Goal: Task Accomplishment & Management: Complete application form

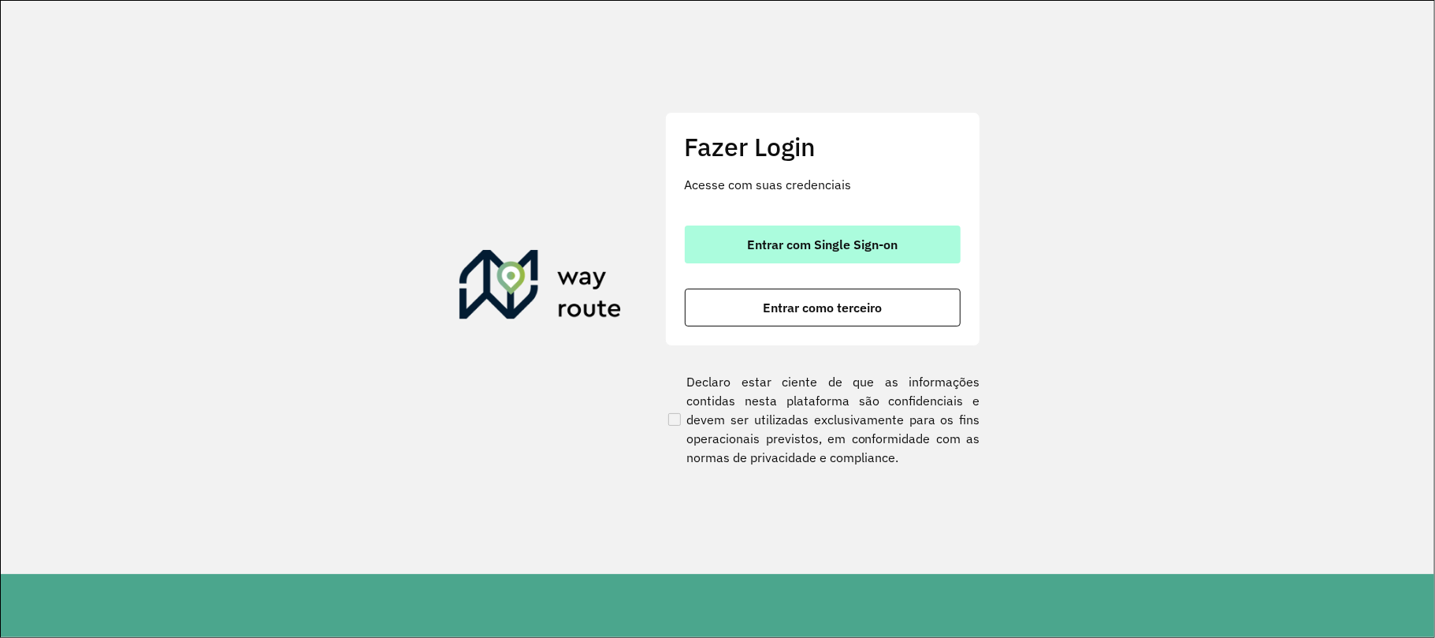
click at [742, 244] on button "Entrar com Single Sign-on" at bounding box center [823, 244] width 276 height 38
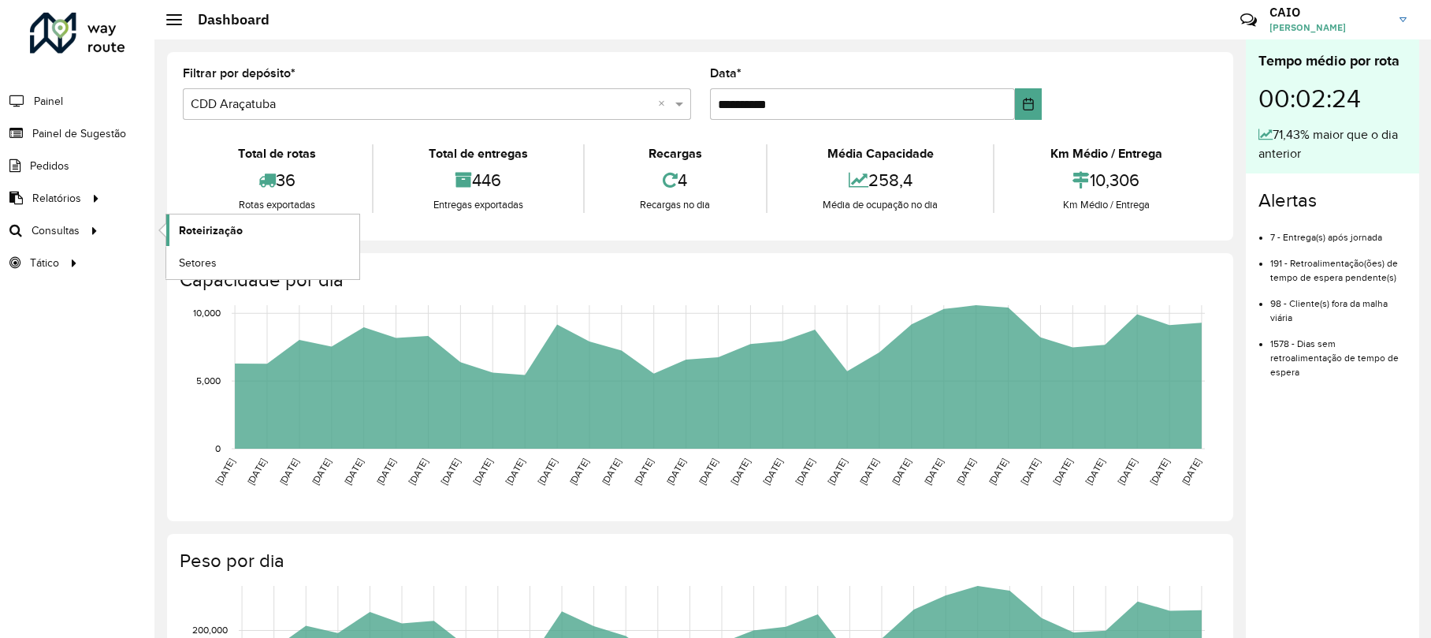
click at [192, 234] on span "Roteirização" at bounding box center [211, 230] width 64 height 17
click at [85, 125] on span "Painel de Sugestão" at bounding box center [81, 133] width 99 height 17
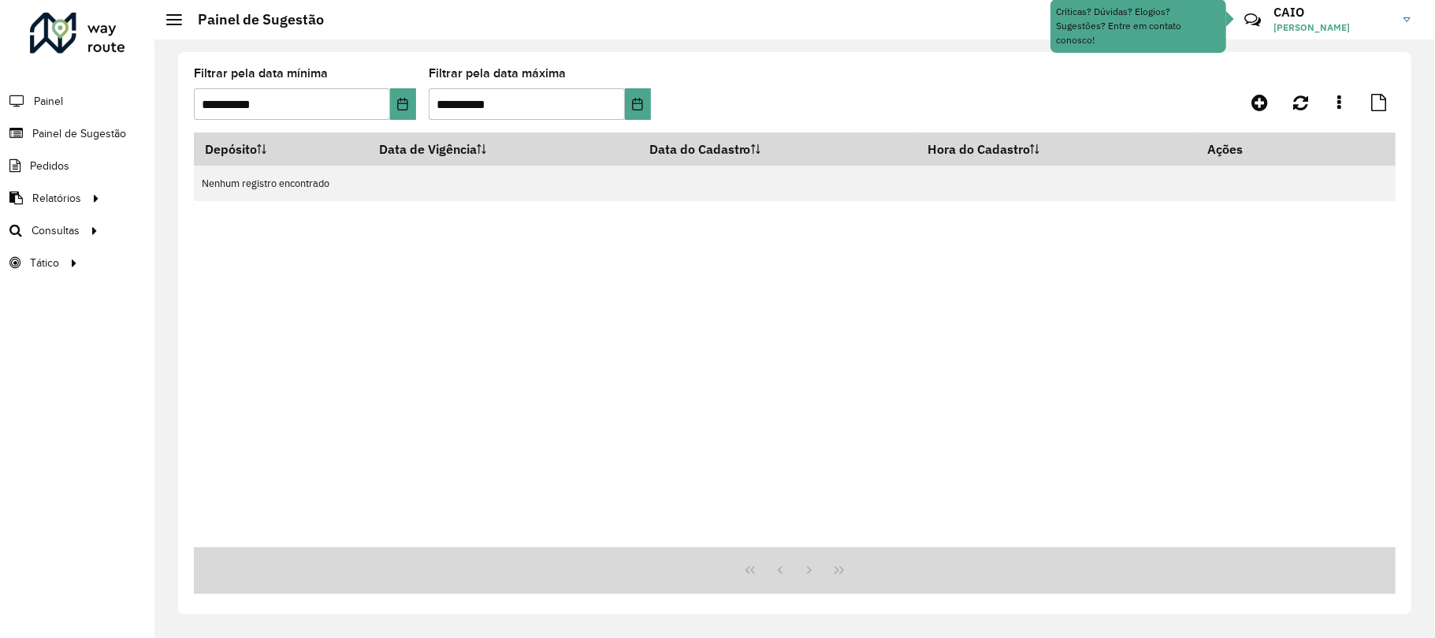
click at [1240, 101] on div at bounding box center [1246, 102] width 300 height 28
click at [1245, 102] on link at bounding box center [1259, 102] width 35 height 28
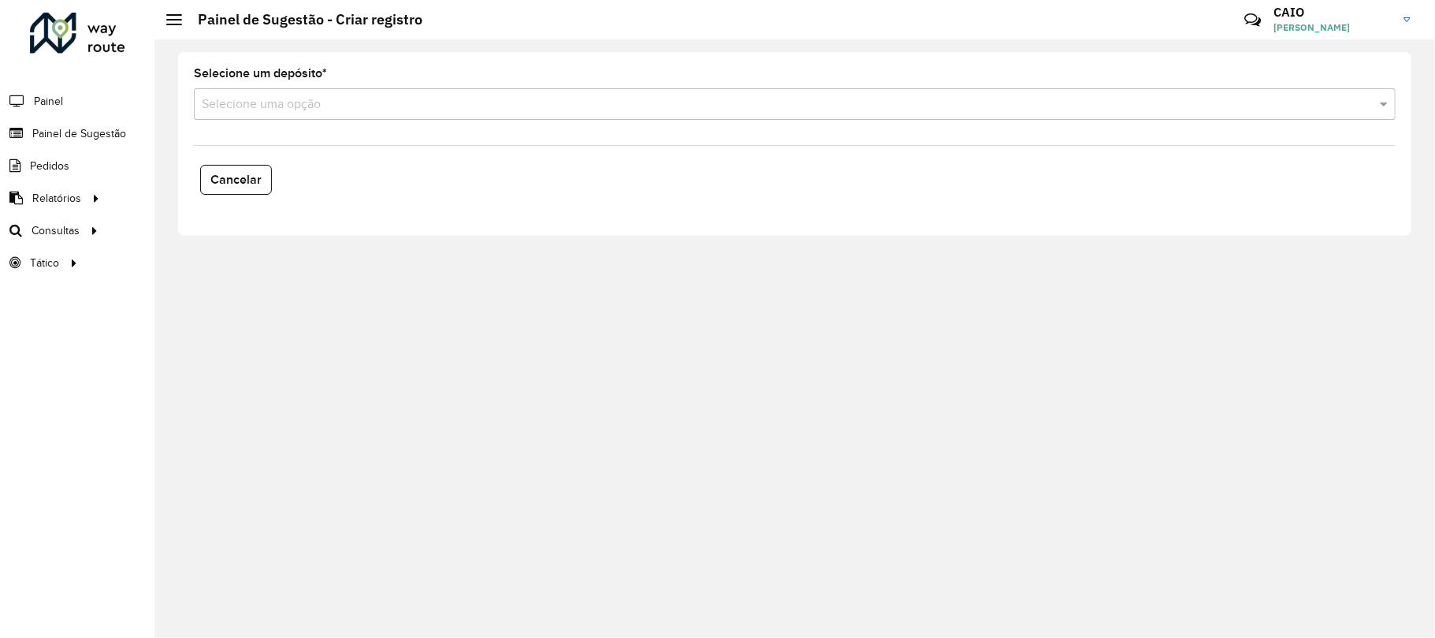
click at [334, 96] on input "text" at bounding box center [779, 104] width 1155 height 19
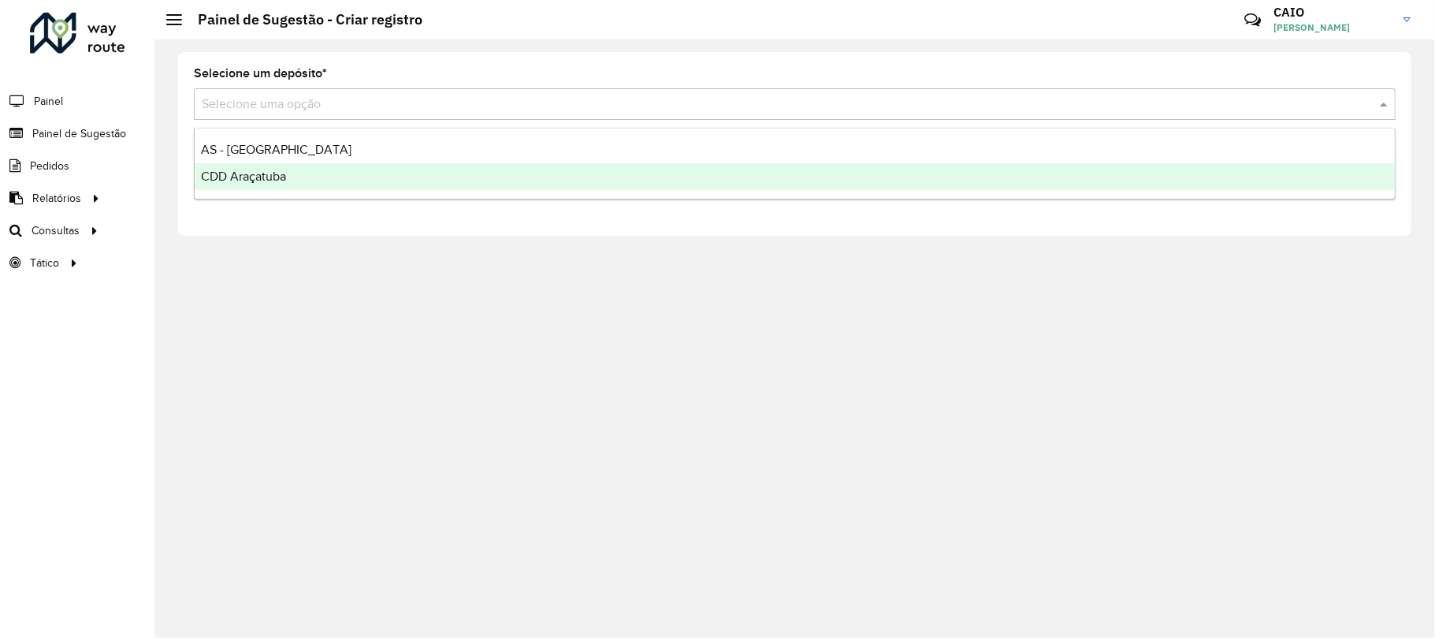
click at [278, 178] on span "CDD Araçatuba" at bounding box center [243, 175] width 85 height 13
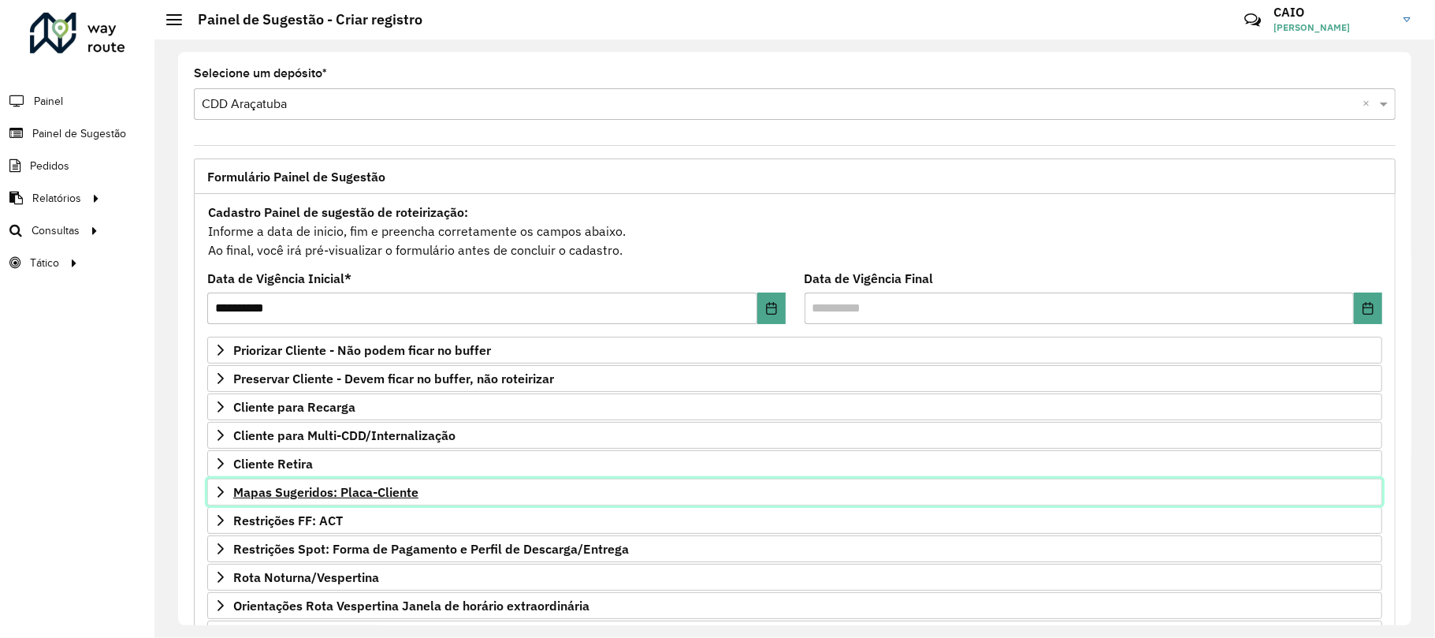
click at [356, 489] on span "Mapas Sugeridos: Placa-Cliente" at bounding box center [325, 492] width 185 height 13
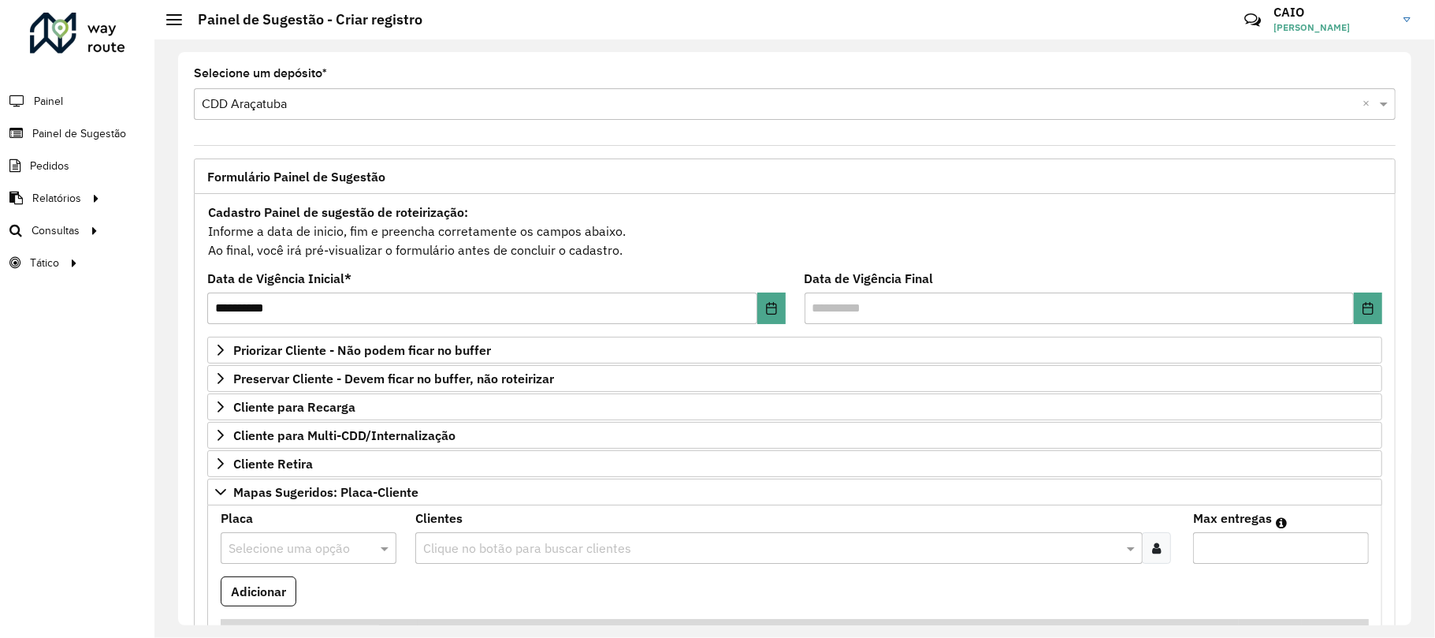
click at [296, 546] on input "text" at bounding box center [293, 548] width 128 height 19
type input "***"
click at [294, 506] on div "FCE8F07" at bounding box center [308, 514] width 173 height 27
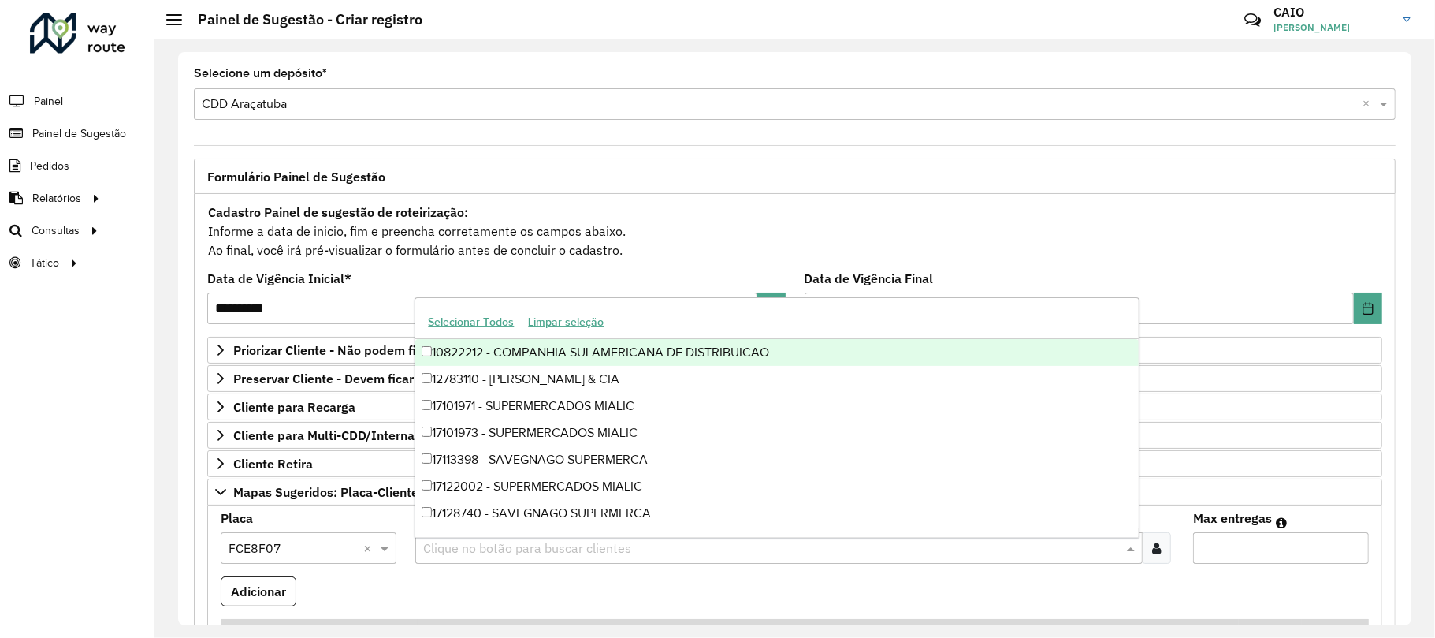
click at [550, 553] on input "text" at bounding box center [771, 548] width 704 height 19
type input "*****"
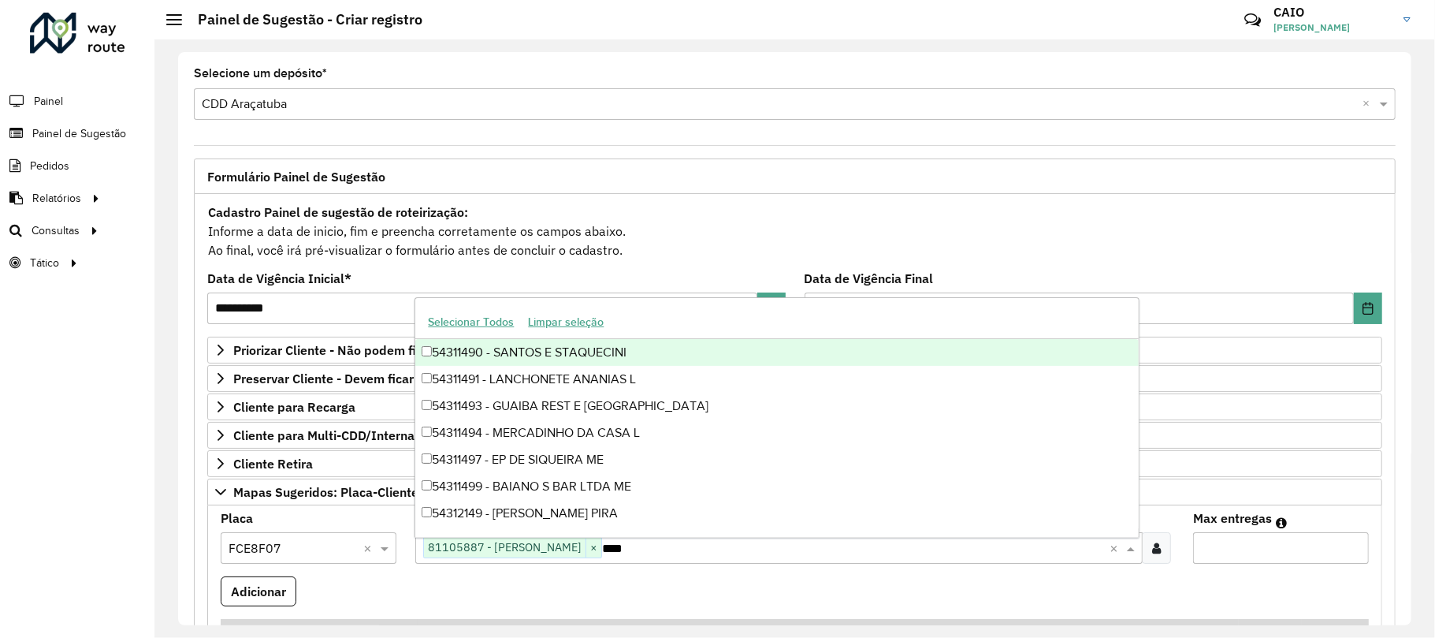
type input "*****"
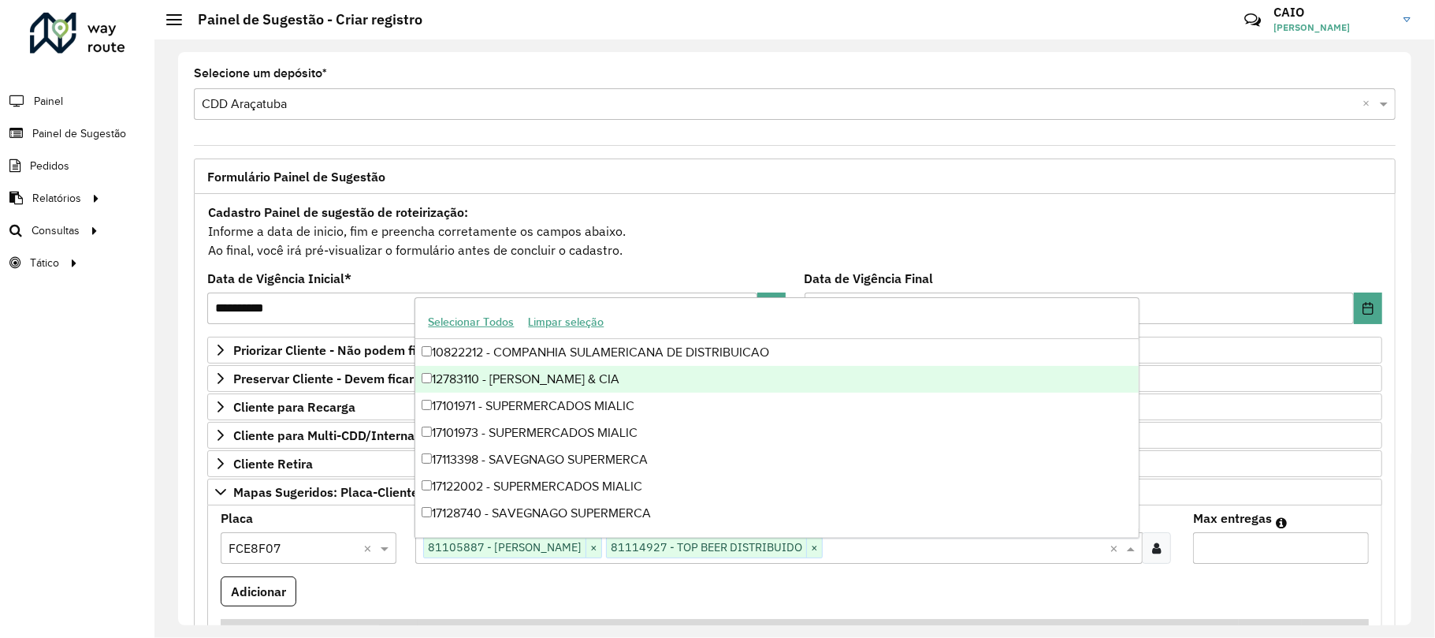
click at [1346, 549] on input "*" at bounding box center [1281, 548] width 176 height 32
type input "*"
click at [1346, 549] on input "*" at bounding box center [1281, 548] width 176 height 32
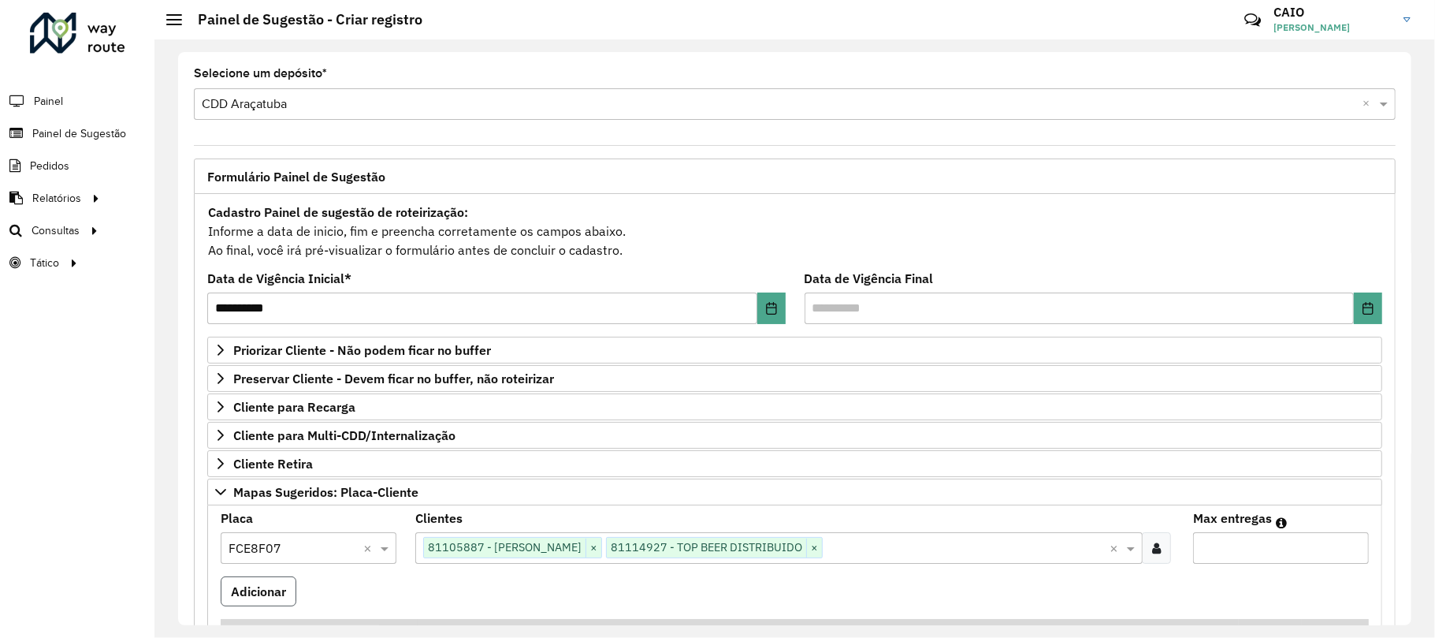
click at [263, 584] on button "Adicionar" at bounding box center [259, 591] width 76 height 30
click at [322, 546] on input "text" at bounding box center [293, 548] width 128 height 19
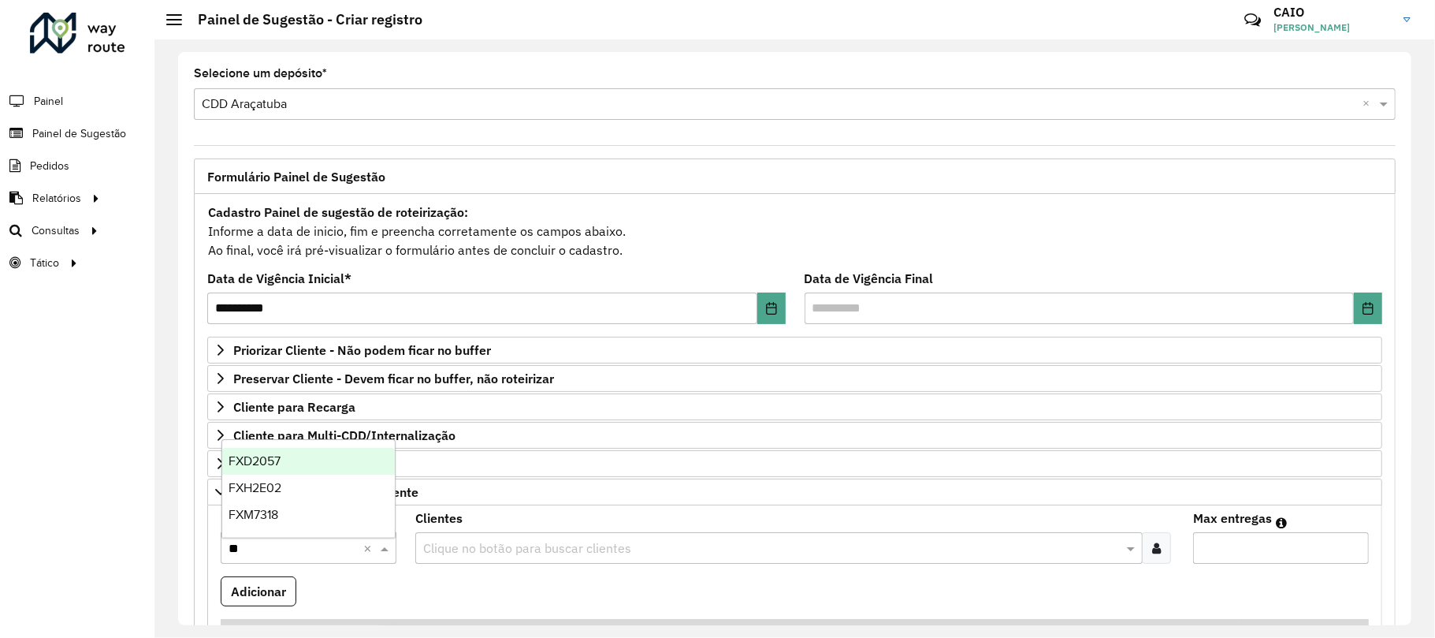
type input "***"
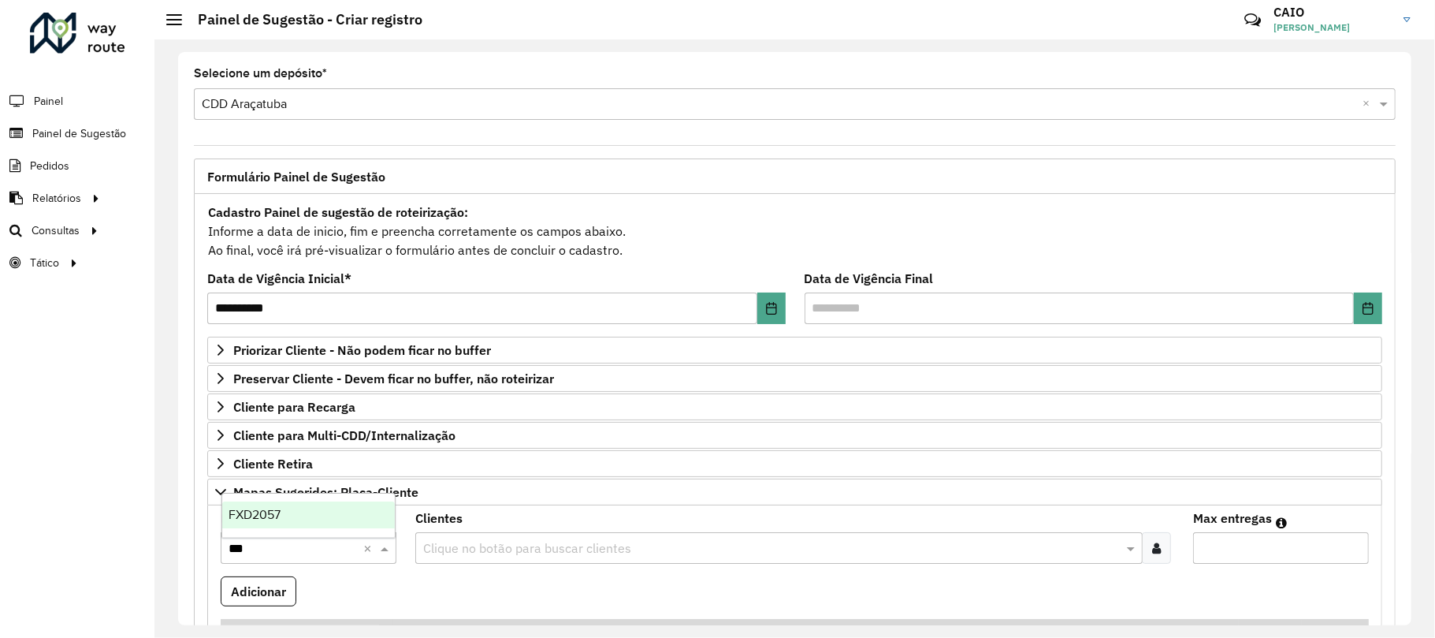
drag, startPoint x: 312, startPoint y: 514, endPoint x: 363, endPoint y: 539, distance: 56.4
click at [312, 512] on div "FXD2057" at bounding box center [308, 514] width 173 height 27
click at [436, 555] on input "text" at bounding box center [771, 548] width 704 height 19
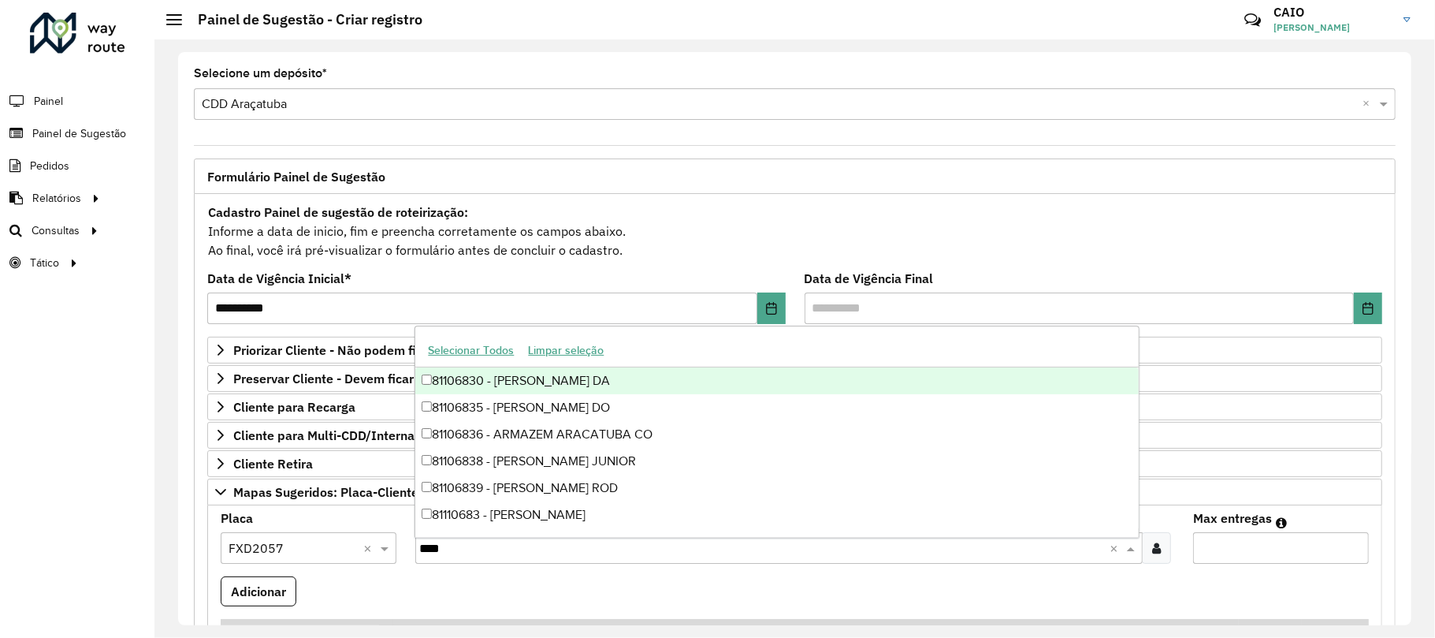
type input "*****"
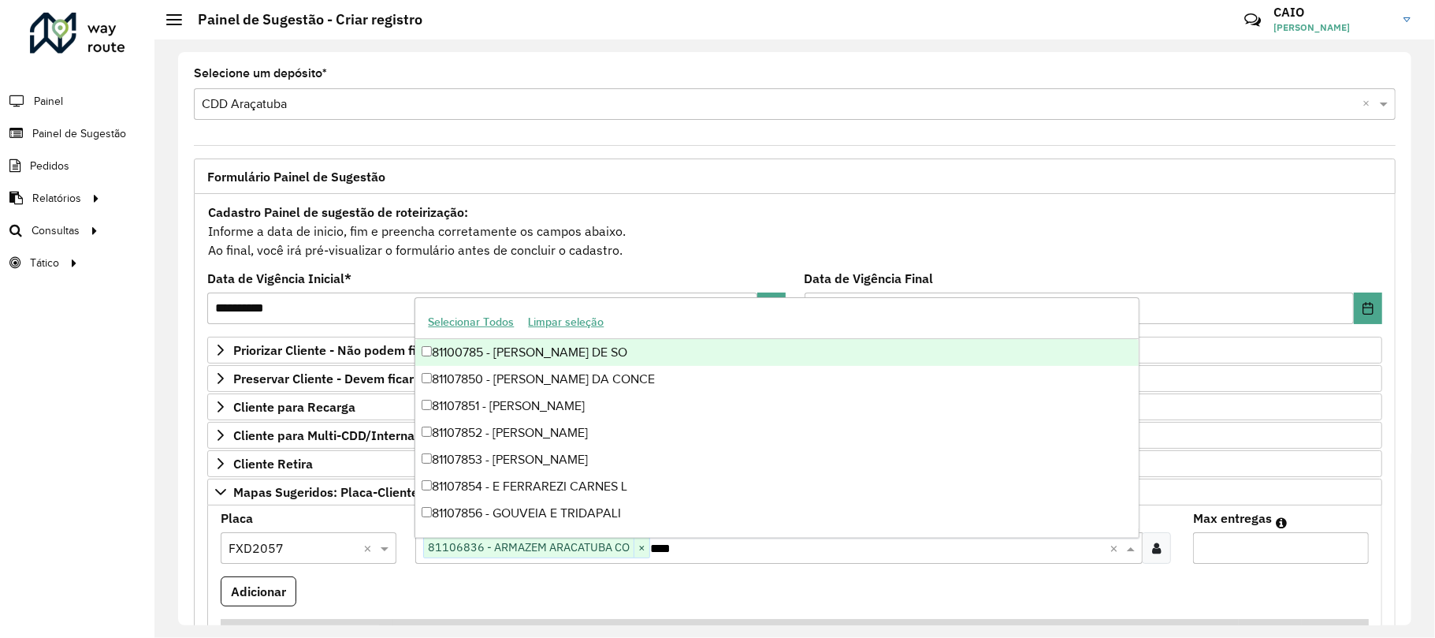
type input "*****"
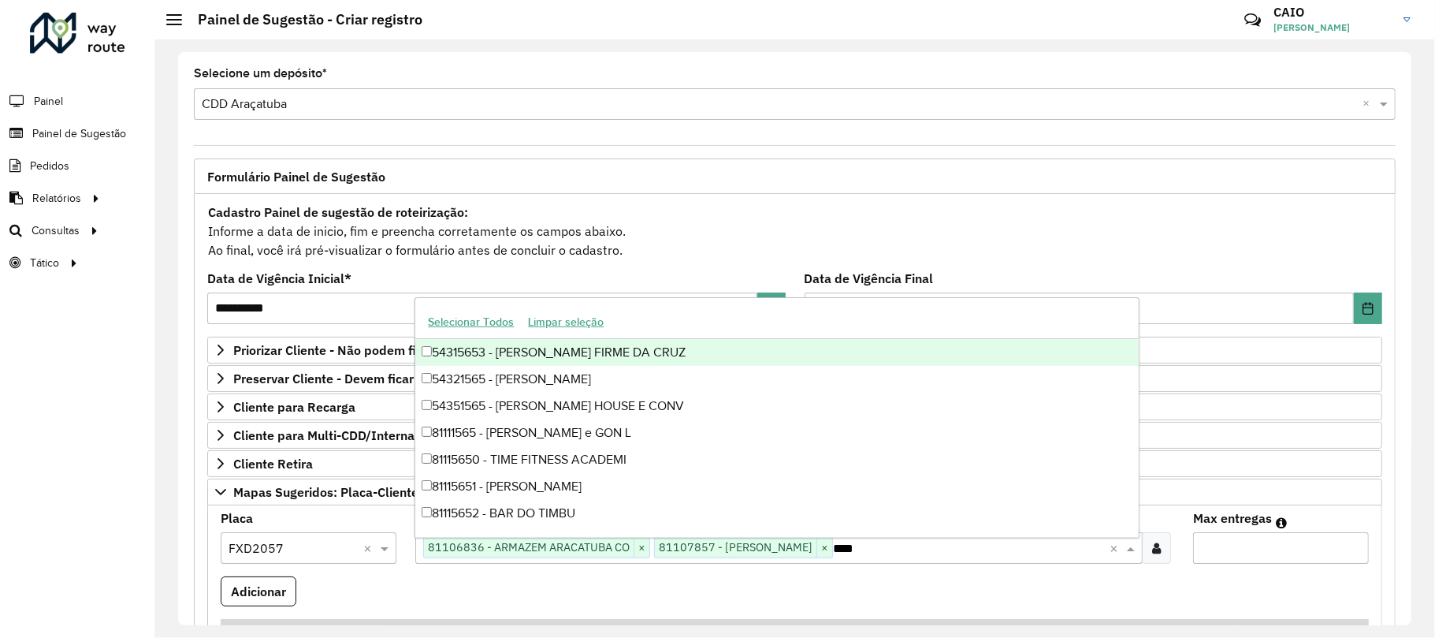
type input "*****"
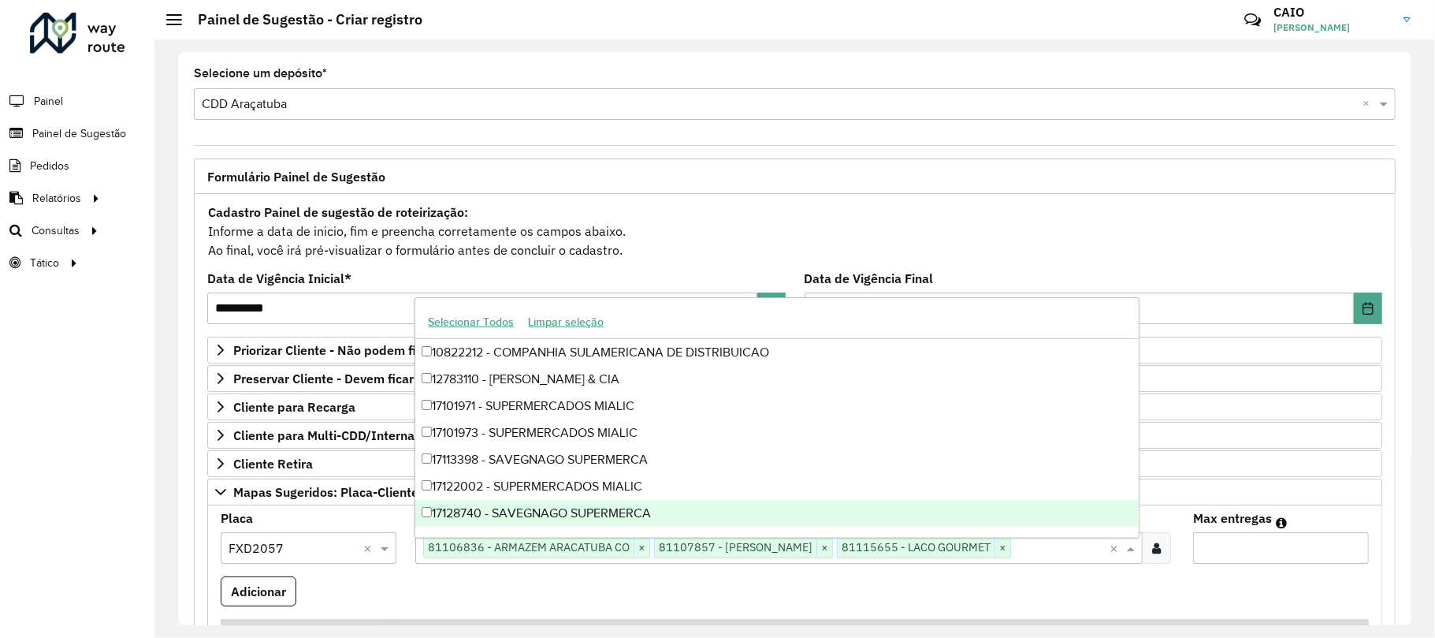
click at [1353, 543] on input "Max entregas" at bounding box center [1281, 548] width 176 height 32
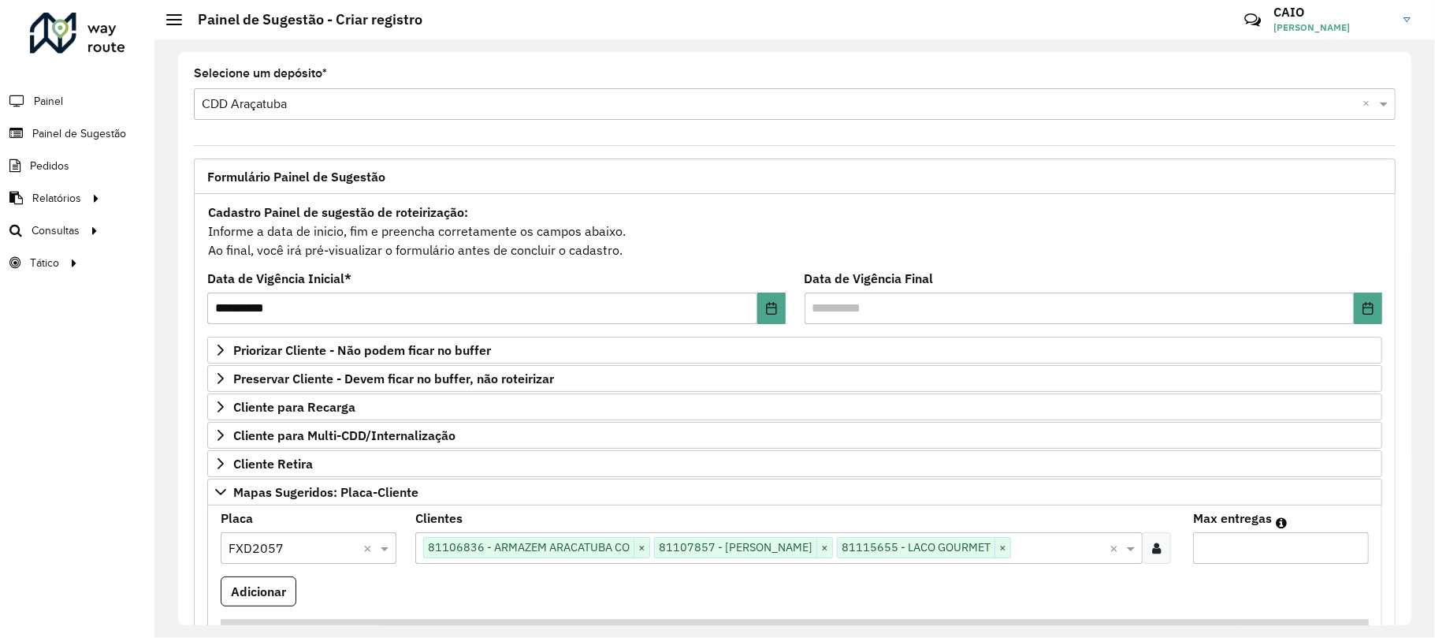
click at [1351, 543] on input "Max entregas" at bounding box center [1281, 548] width 176 height 32
click at [1346, 543] on input "Max entregas" at bounding box center [1281, 548] width 176 height 32
click at [1342, 543] on input "Max entregas" at bounding box center [1281, 548] width 176 height 32
click at [1345, 544] on input "*" at bounding box center [1281, 548] width 176 height 32
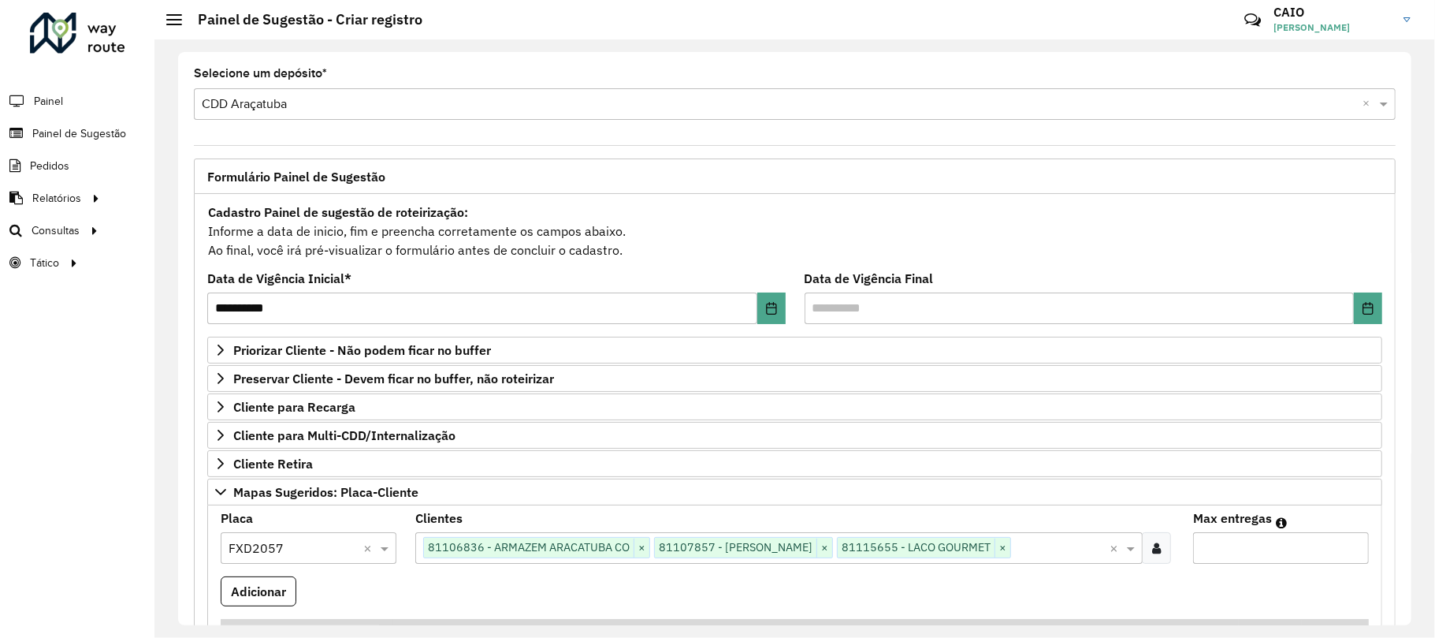
click at [1349, 545] on input "*" at bounding box center [1281, 548] width 176 height 32
type input "*"
click at [1349, 545] on input "*" at bounding box center [1281, 548] width 176 height 32
click at [240, 574] on formly-field "Placa Selecione uma opção × FXD2057 ×" at bounding box center [308, 544] width 195 height 64
click at [251, 585] on button "Adicionar" at bounding box center [259, 591] width 76 height 30
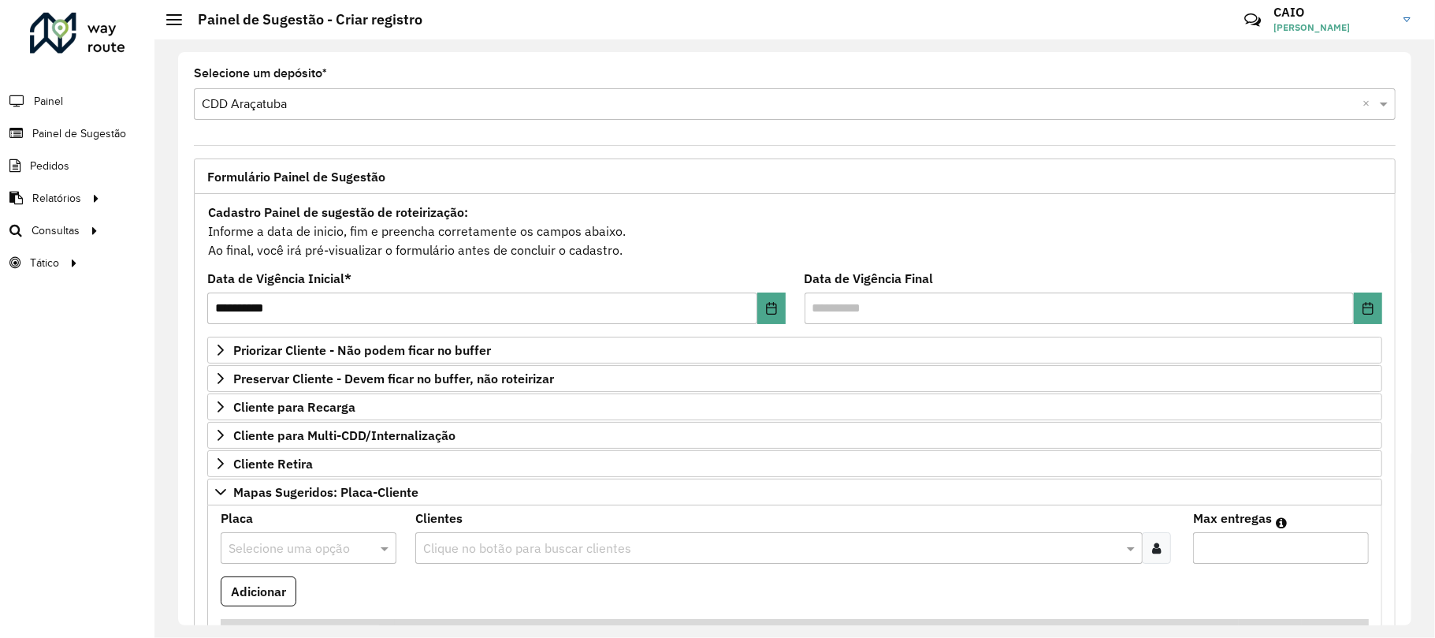
click at [322, 537] on body "**********" at bounding box center [717, 319] width 1435 height 638
click at [318, 549] on input "text" at bounding box center [293, 548] width 128 height 19
type input "***"
click at [322, 520] on div "GJO7G56" at bounding box center [308, 514] width 173 height 27
click at [471, 556] on input "text" at bounding box center [771, 548] width 704 height 19
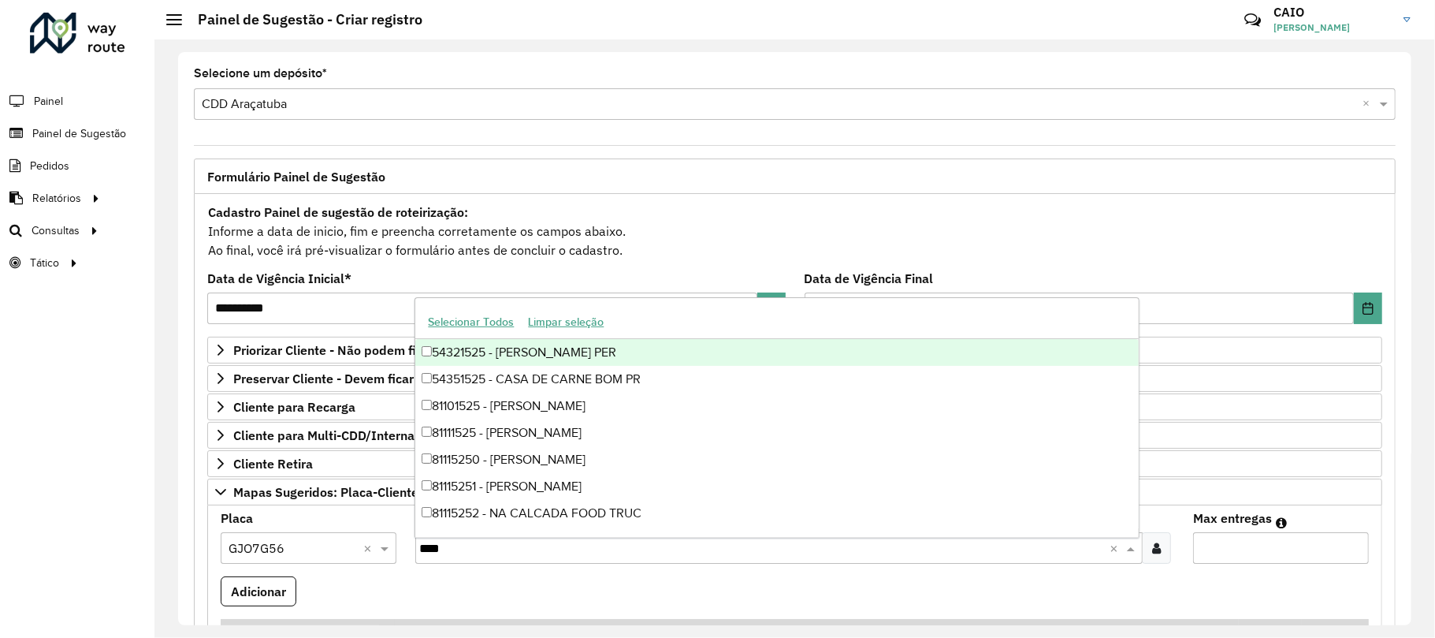
type input "*****"
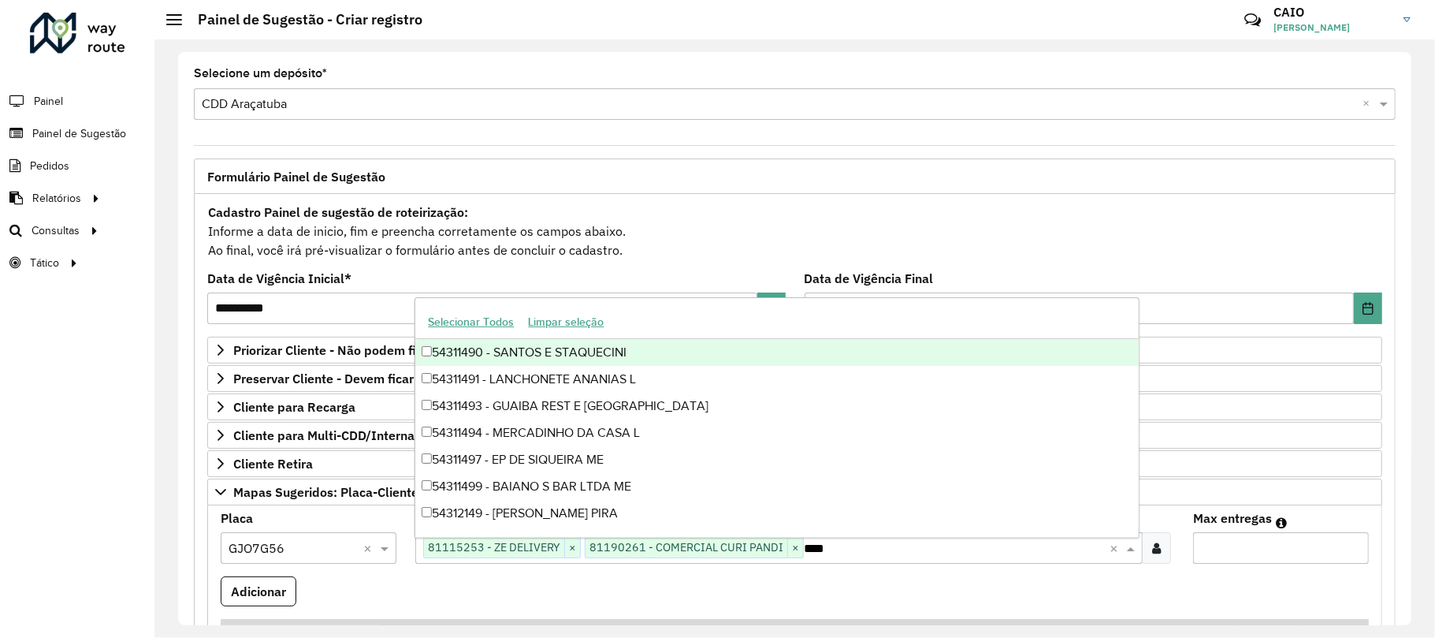
type input "*****"
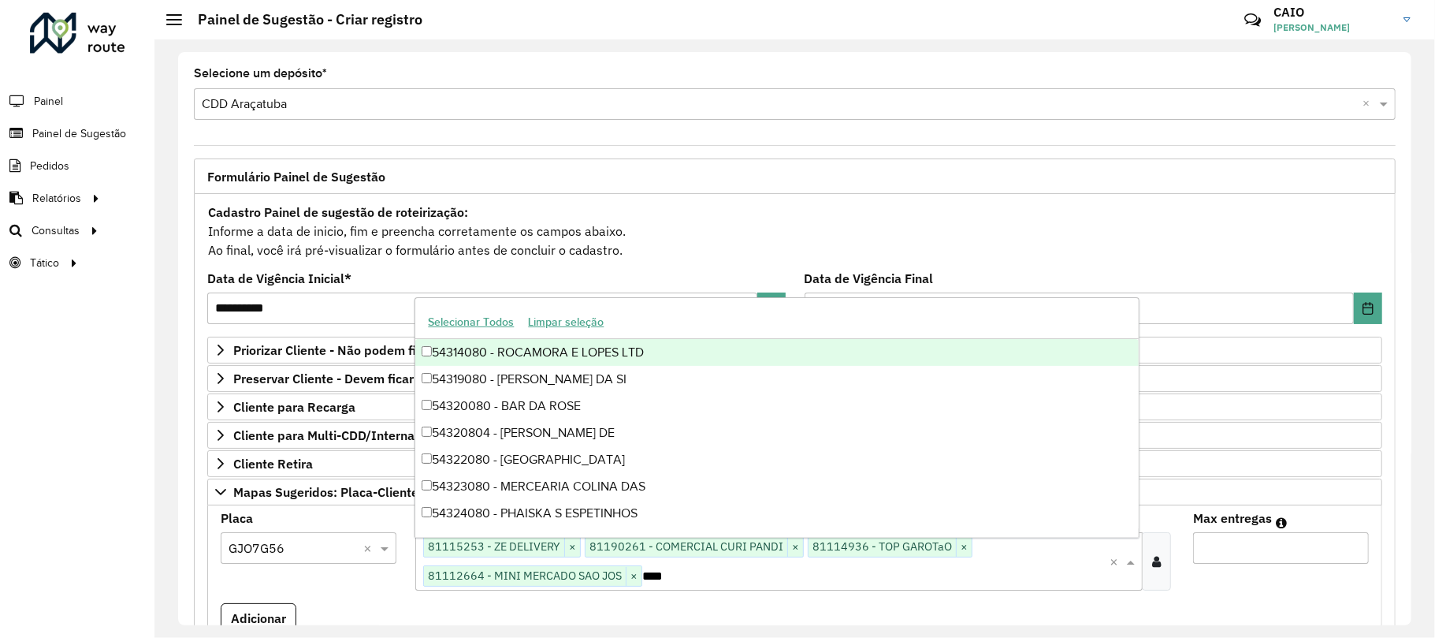
type input "*****"
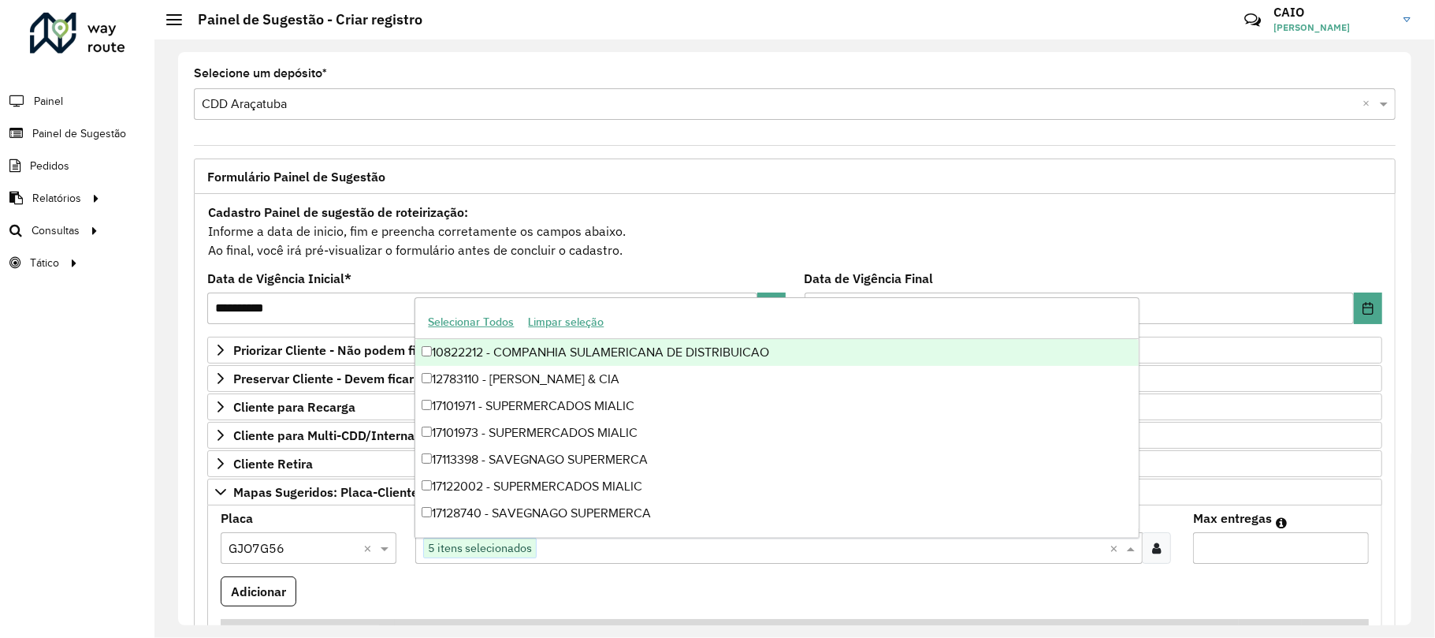
click at [523, 556] on span "5 itens selecionados" at bounding box center [480, 547] width 112 height 19
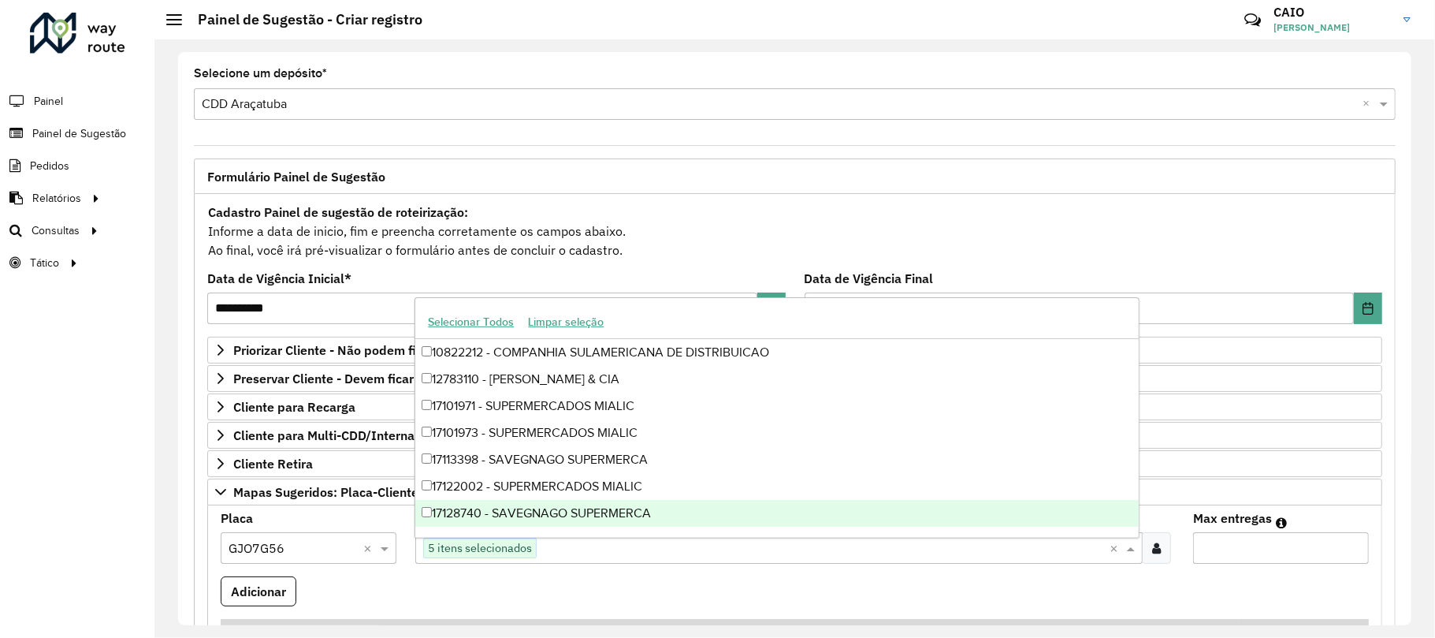
click at [1138, 556] on span at bounding box center [1133, 547] width 20 height 19
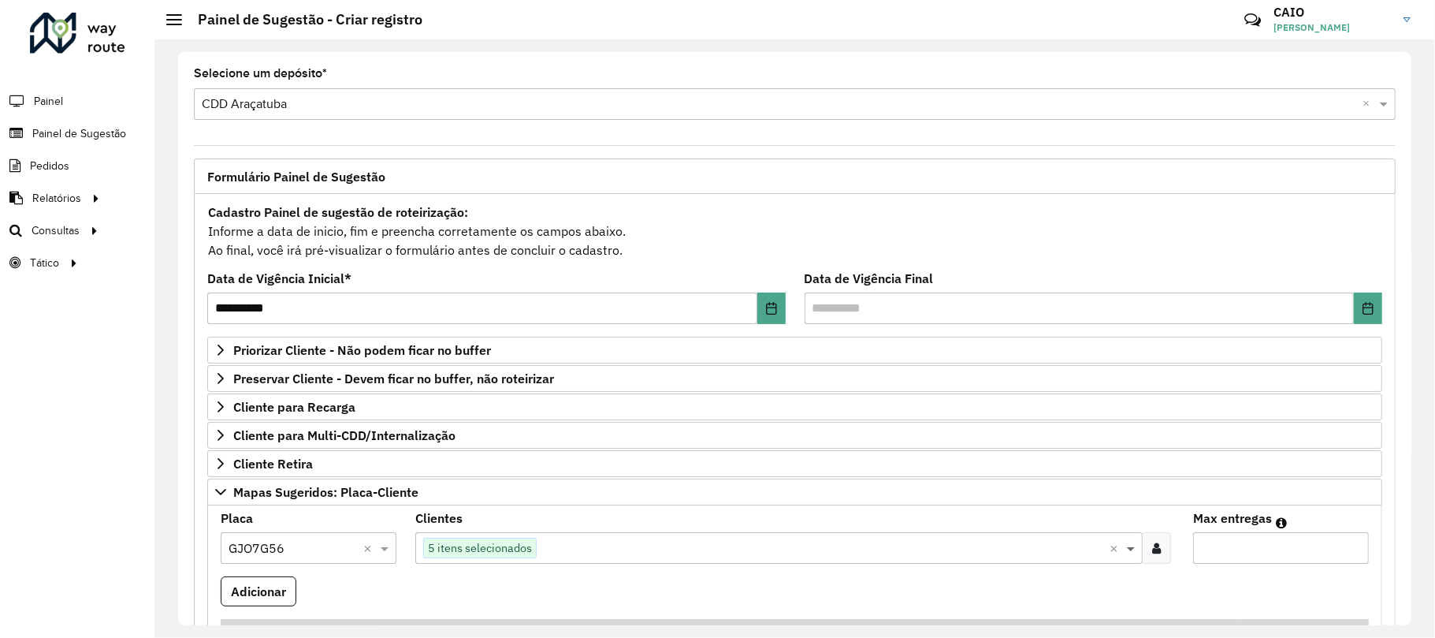
click at [1136, 553] on span at bounding box center [1133, 547] width 20 height 19
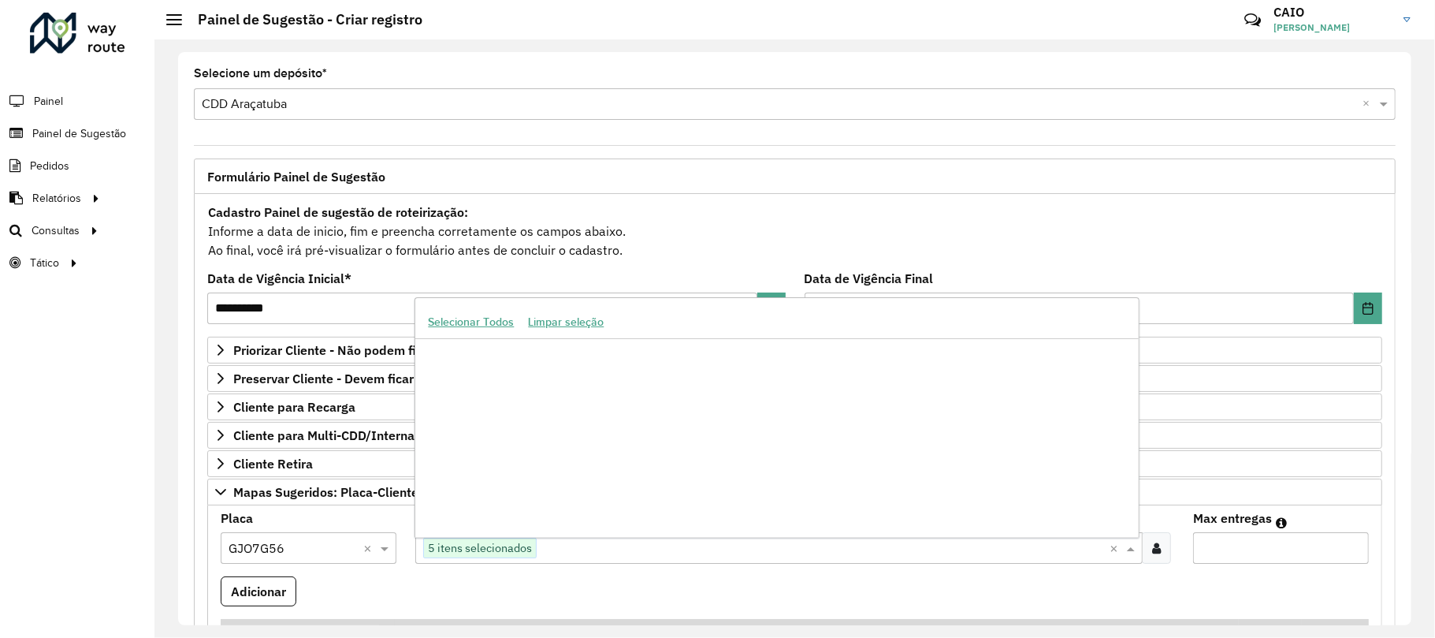
scroll to position [389575, 0]
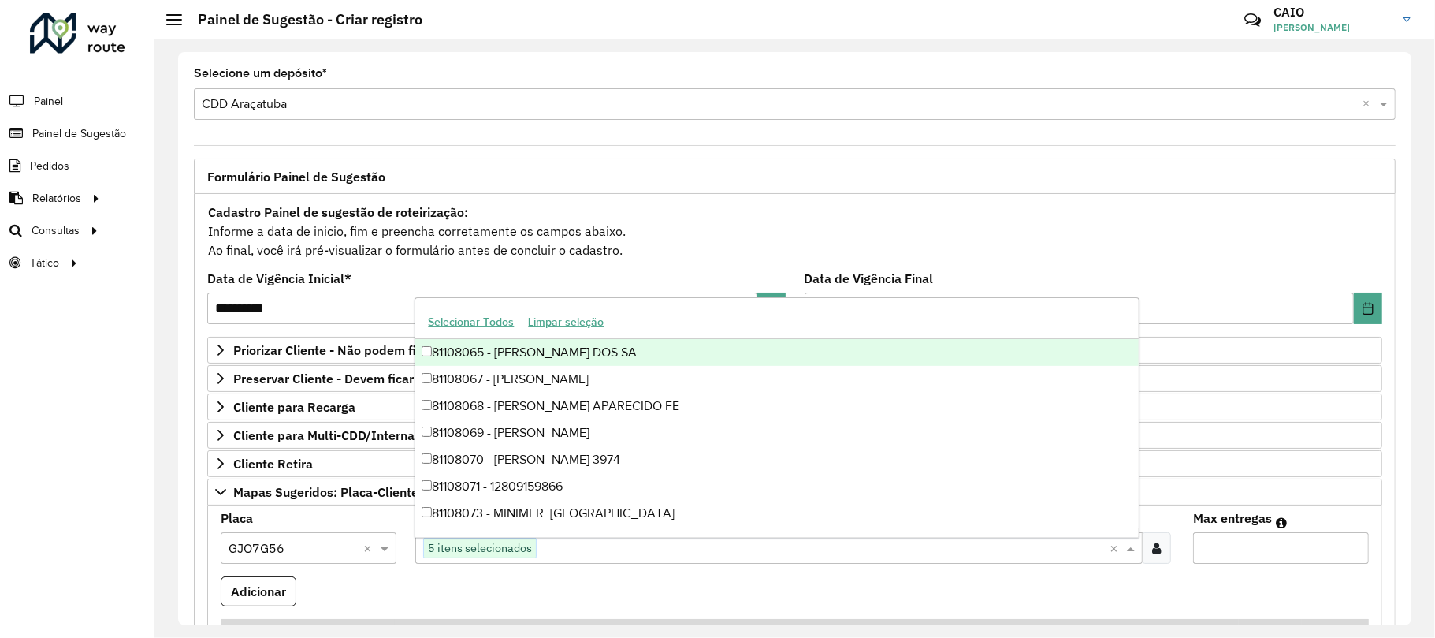
click at [1152, 550] on icon at bounding box center [1156, 547] width 9 height 13
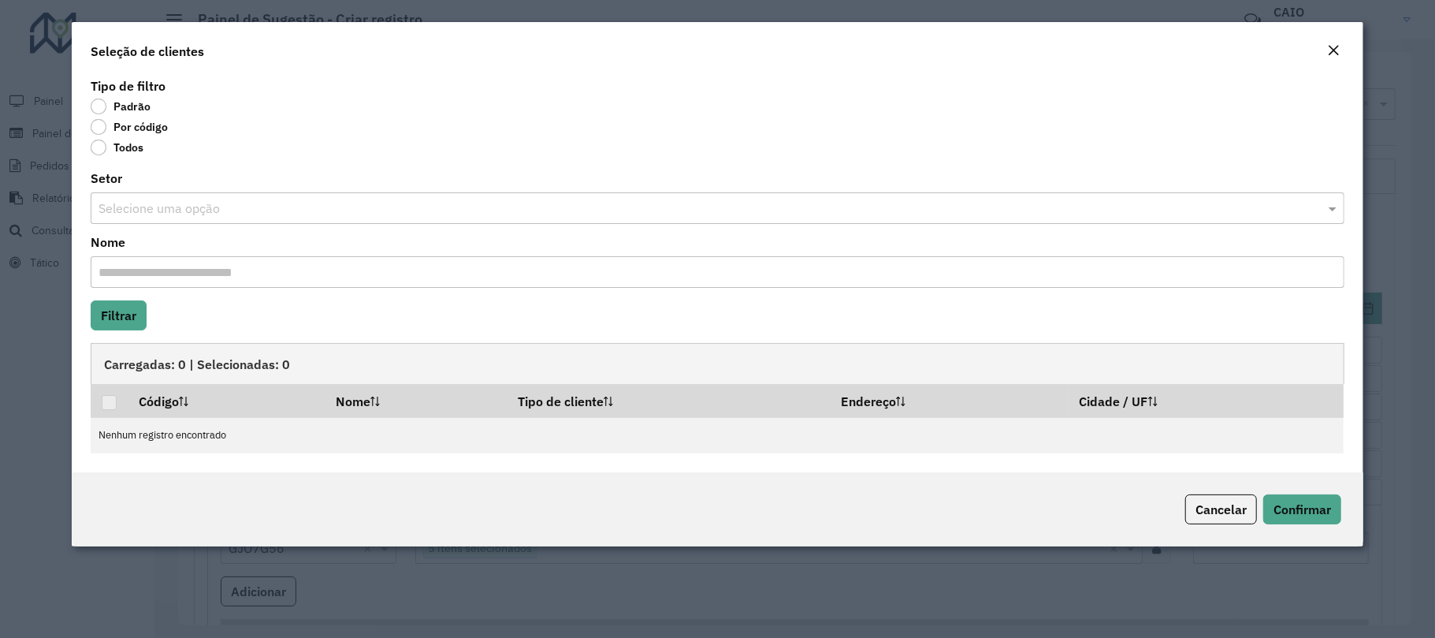
click at [1327, 52] on em "Close" at bounding box center [1333, 50] width 13 height 13
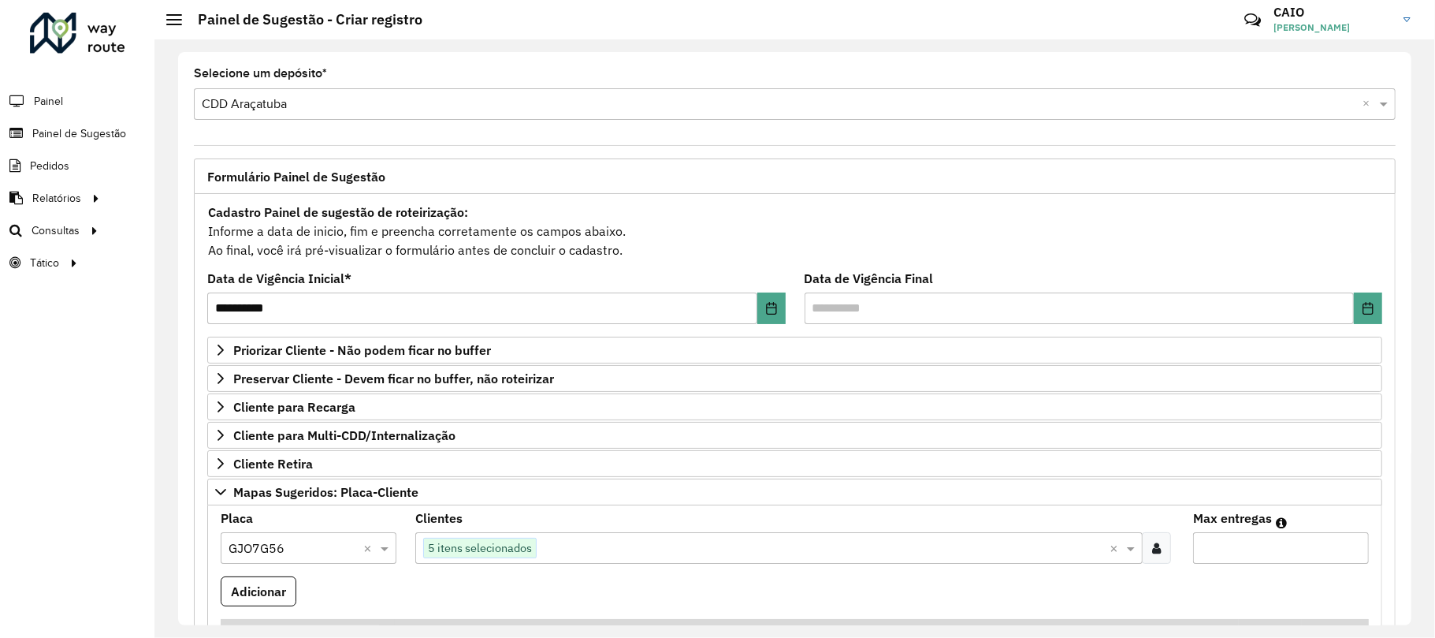
click at [486, 546] on span "5 itens selecionados" at bounding box center [480, 547] width 112 height 19
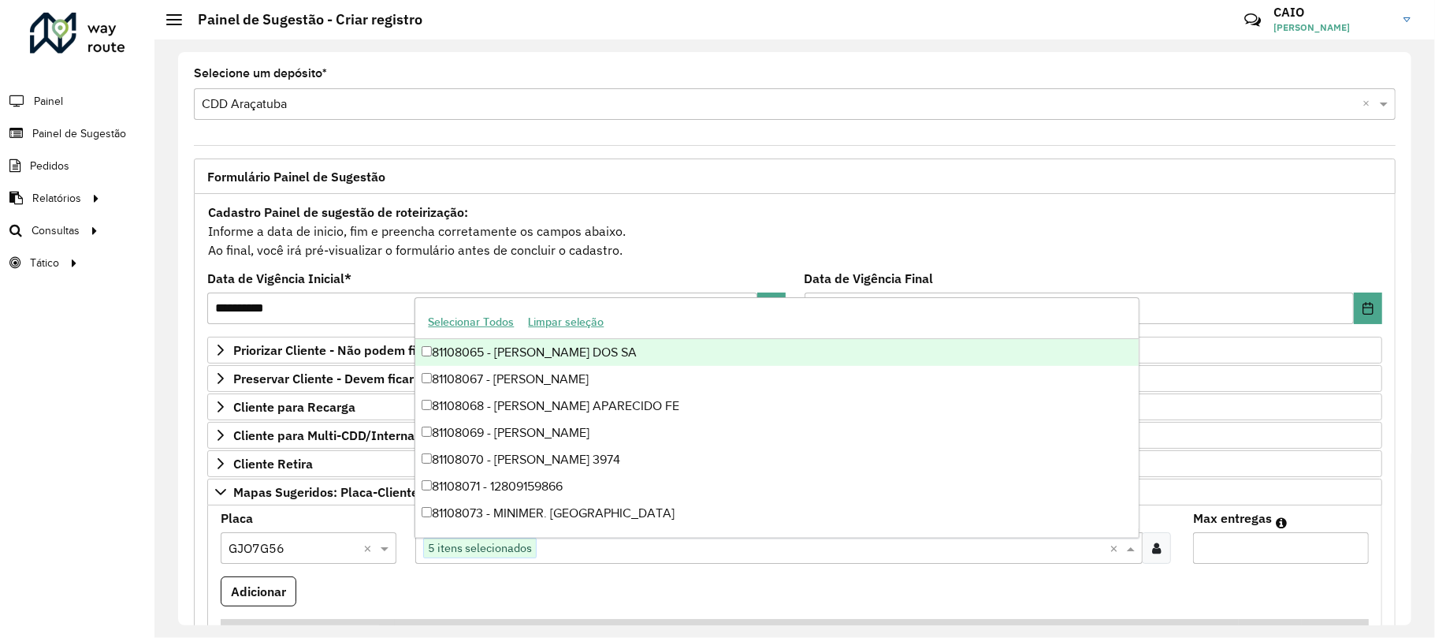
click at [419, 348] on div "81108065 - MIRALDO ALVES DOS SA" at bounding box center [776, 352] width 723 height 27
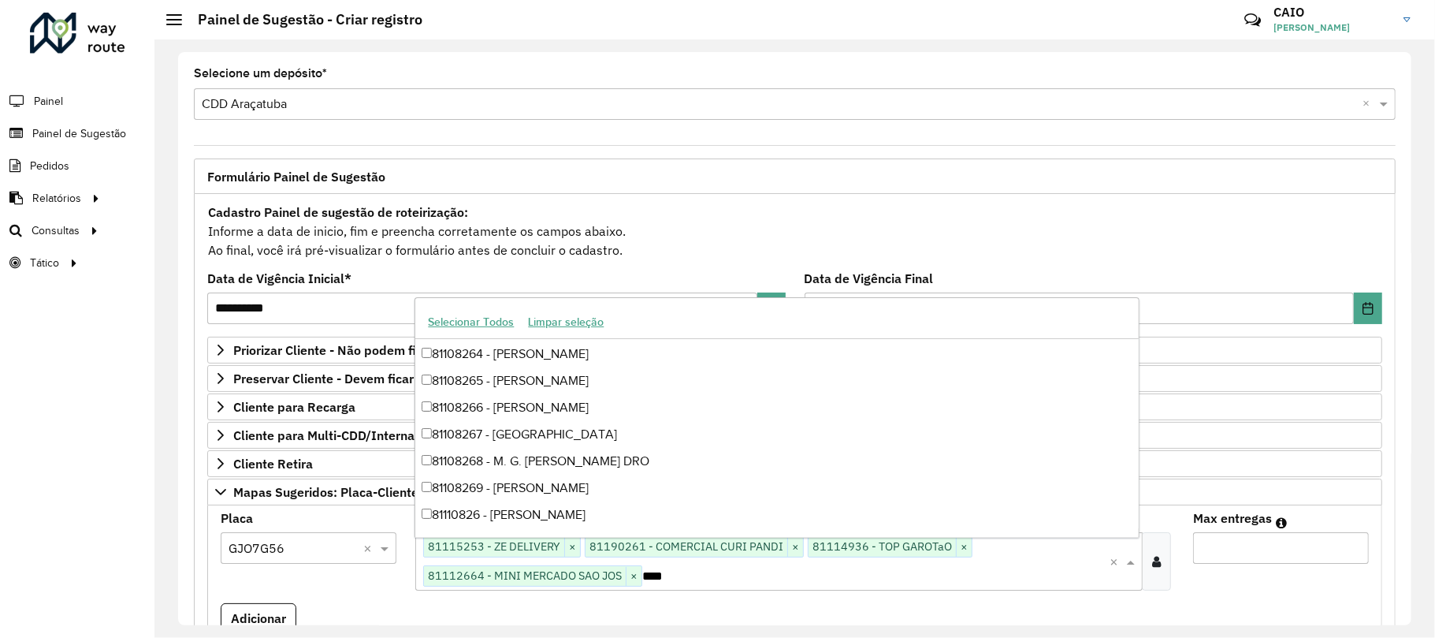
scroll to position [159, 0]
type input "*****"
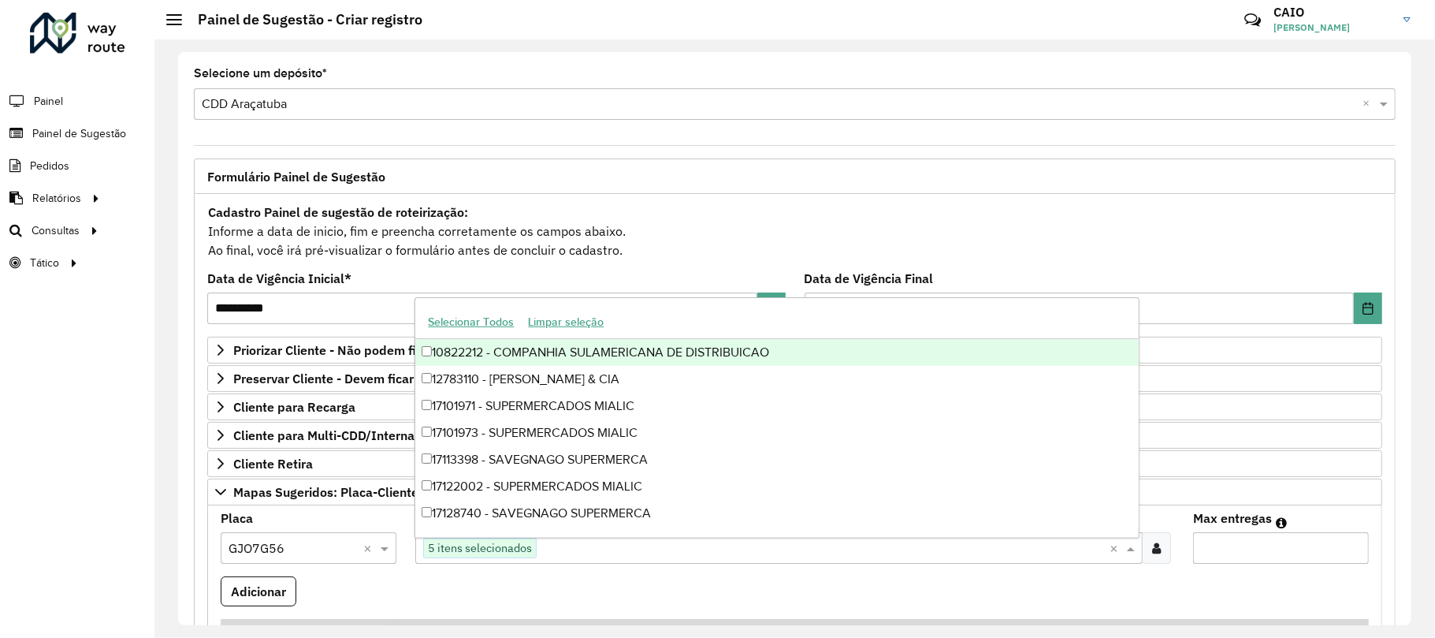
click at [1351, 541] on input "Max entregas" at bounding box center [1281, 548] width 176 height 32
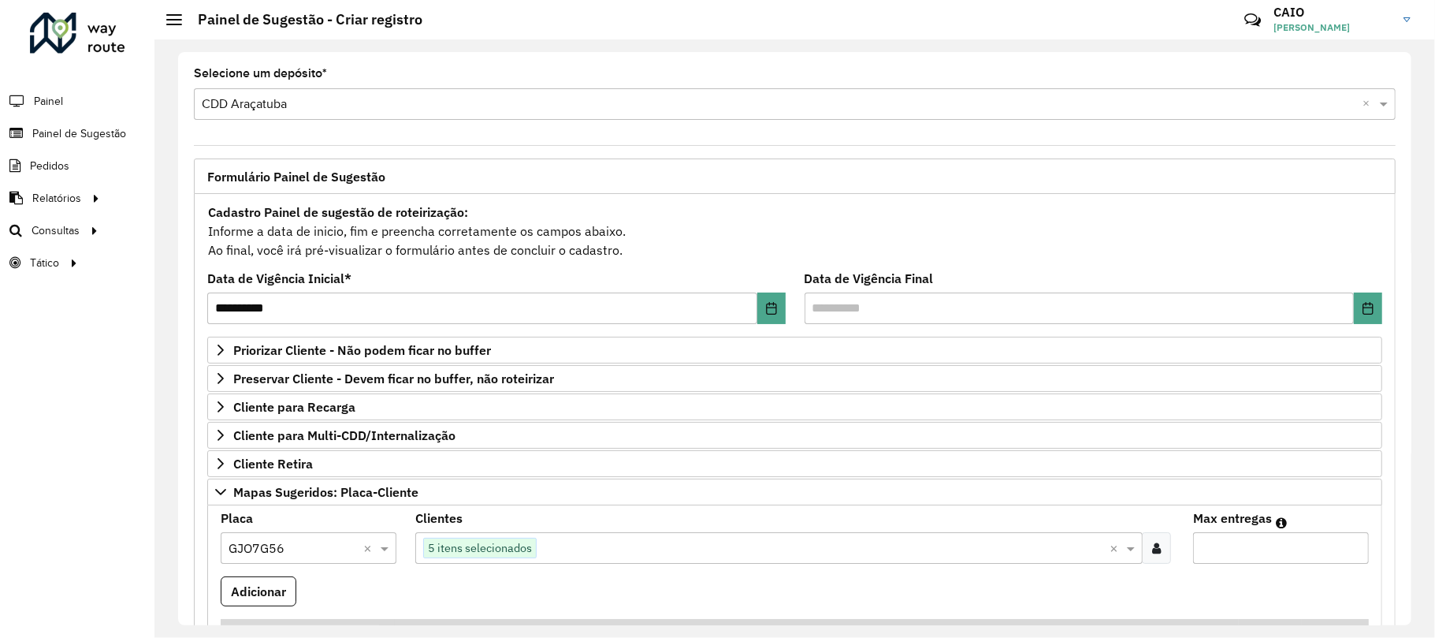
click at [1350, 546] on input "*" at bounding box center [1281, 548] width 176 height 32
type input "*"
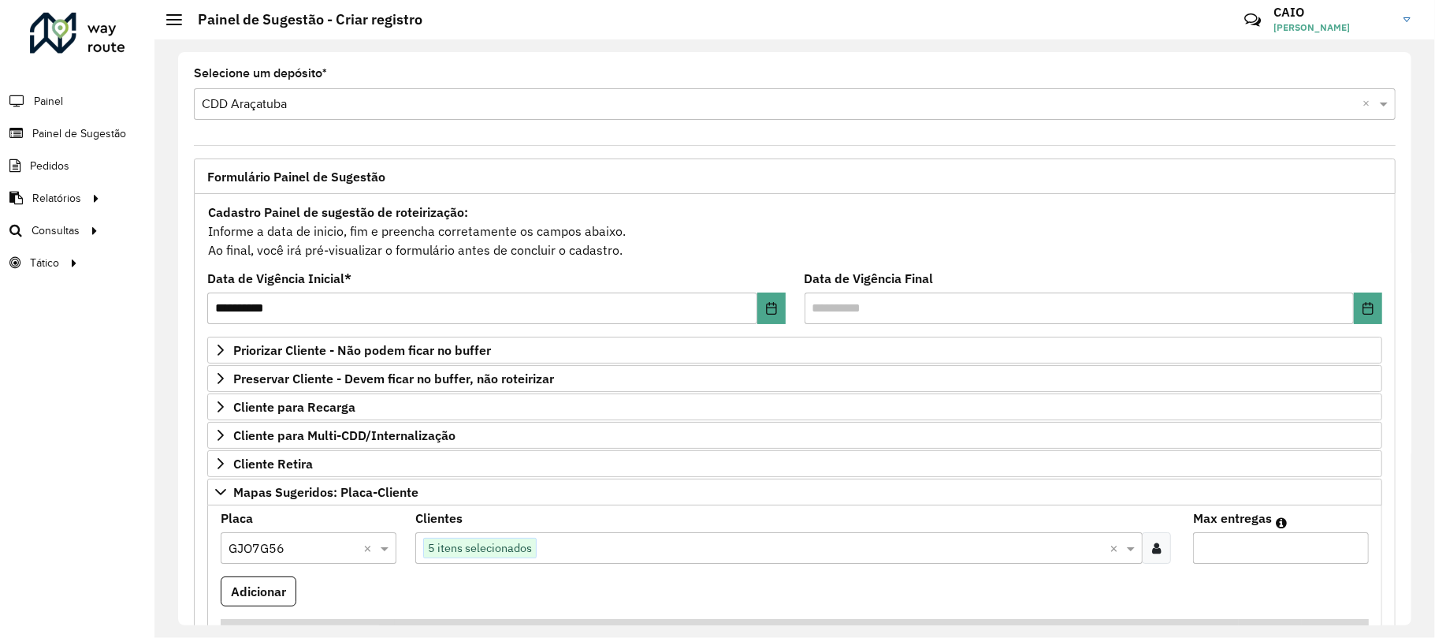
click at [1349, 547] on input "*" at bounding box center [1281, 548] width 176 height 32
click at [276, 582] on button "Adicionar" at bounding box center [259, 591] width 76 height 30
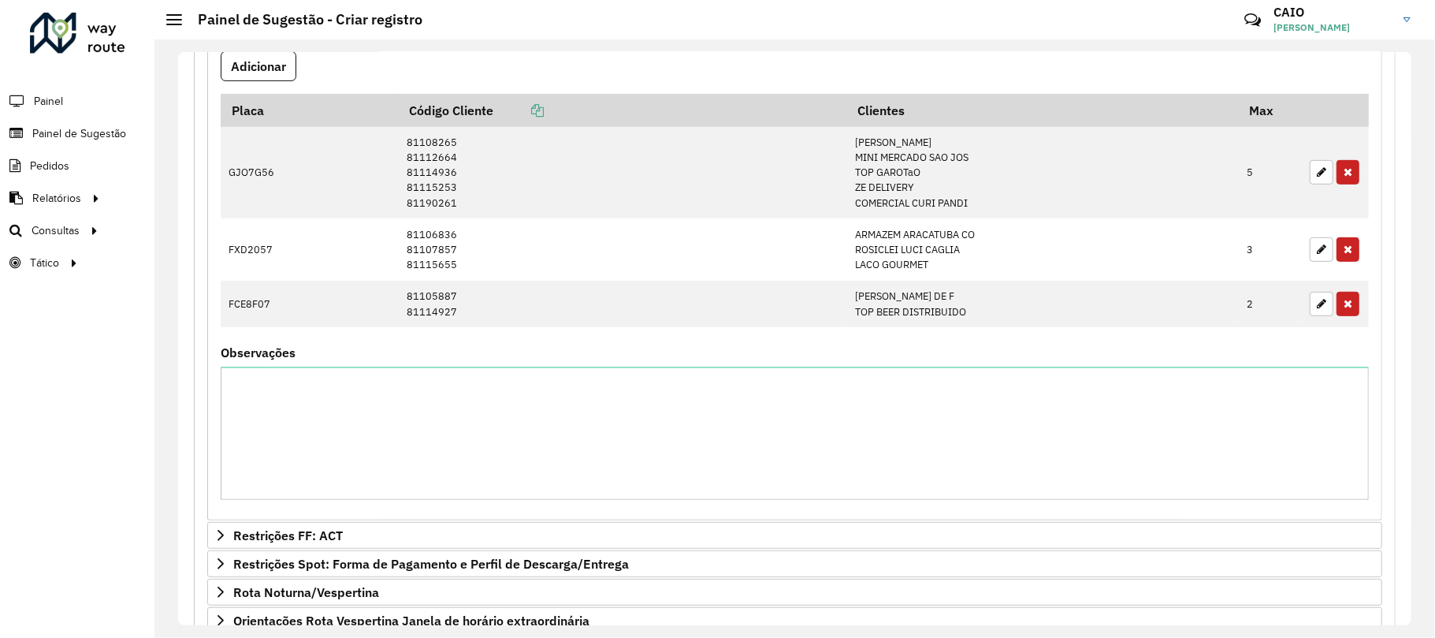
scroll to position [723, 0]
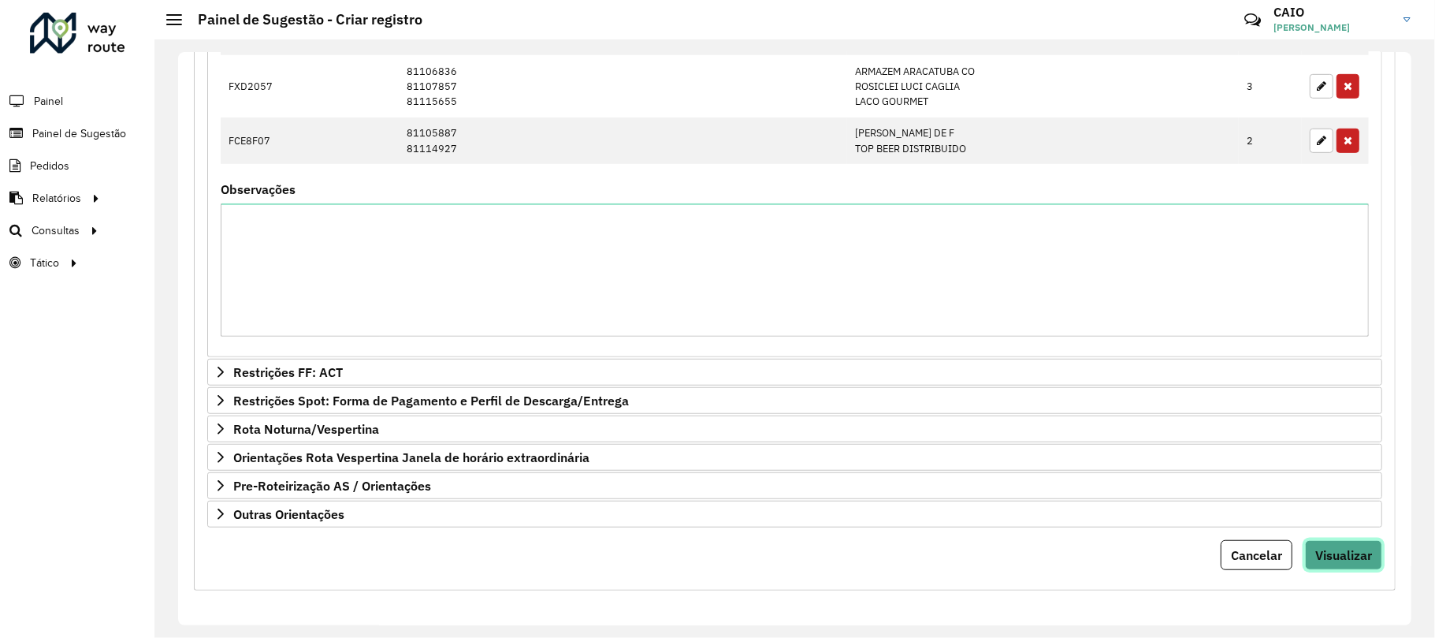
click at [1366, 560] on span "Visualizar" at bounding box center [1344, 555] width 57 height 16
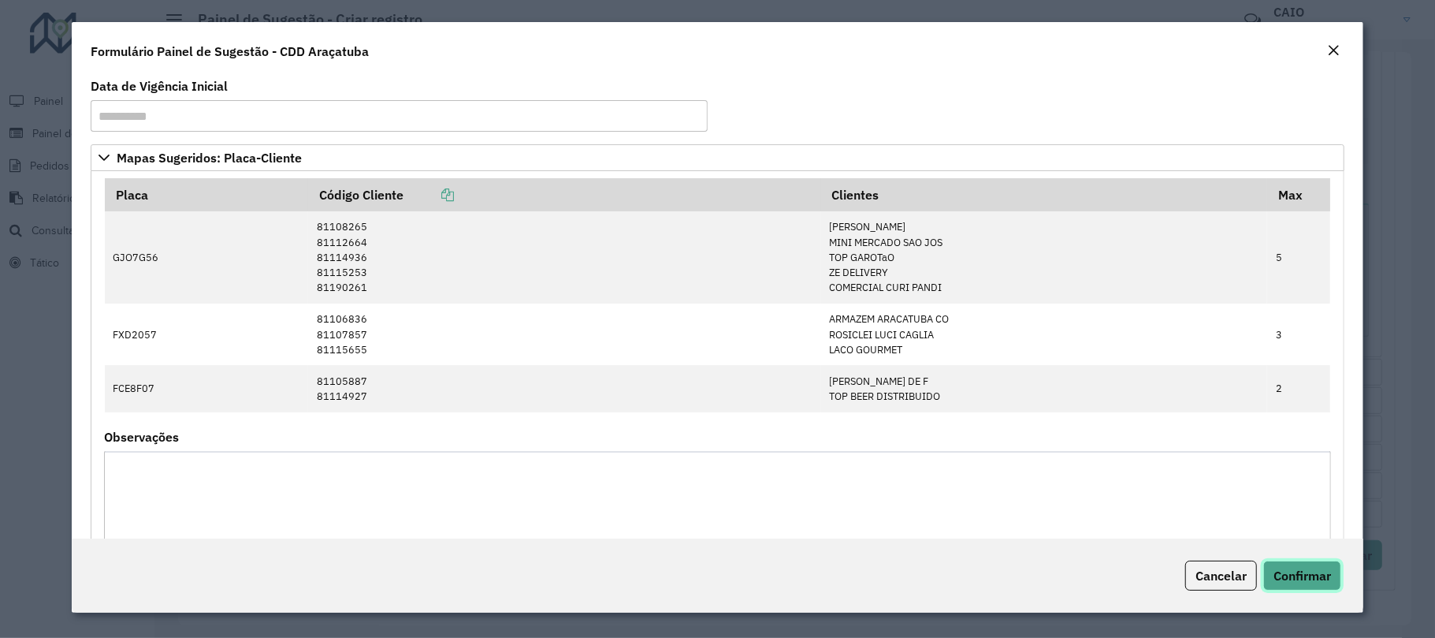
click at [1331, 571] on button "Confirmar" at bounding box center [1302, 575] width 78 height 30
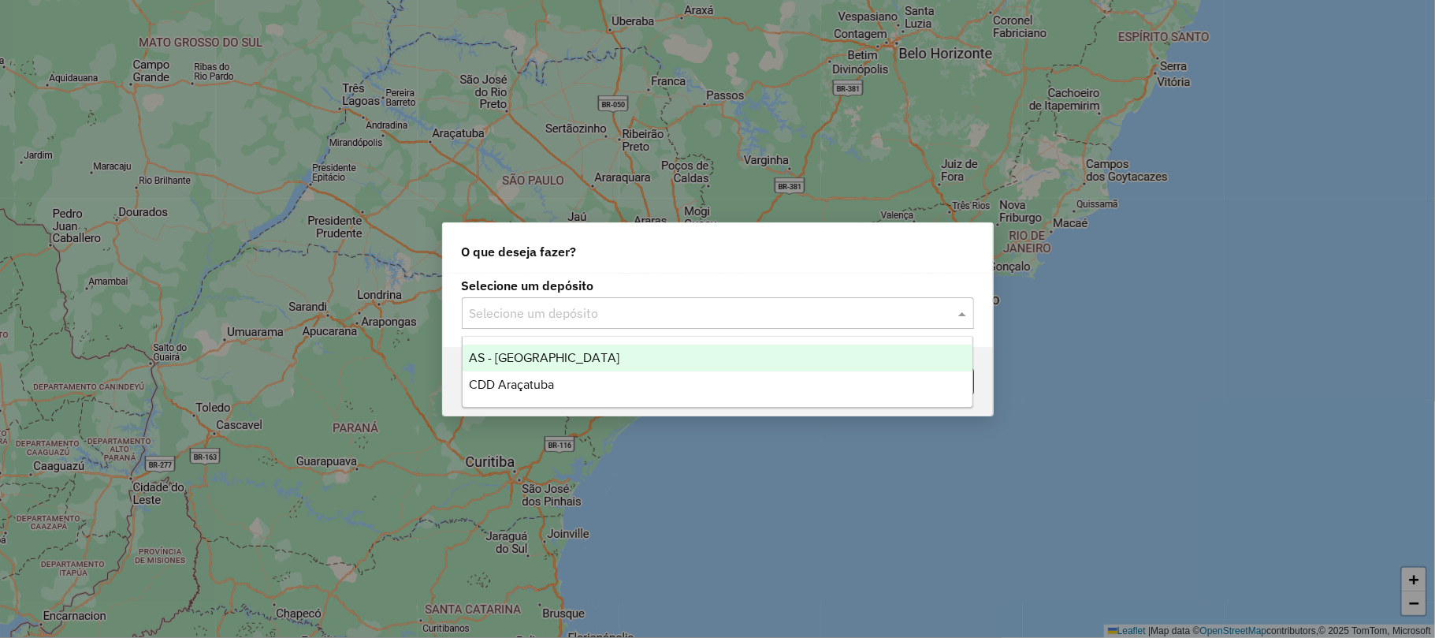
click at [596, 313] on input "text" at bounding box center [702, 313] width 465 height 19
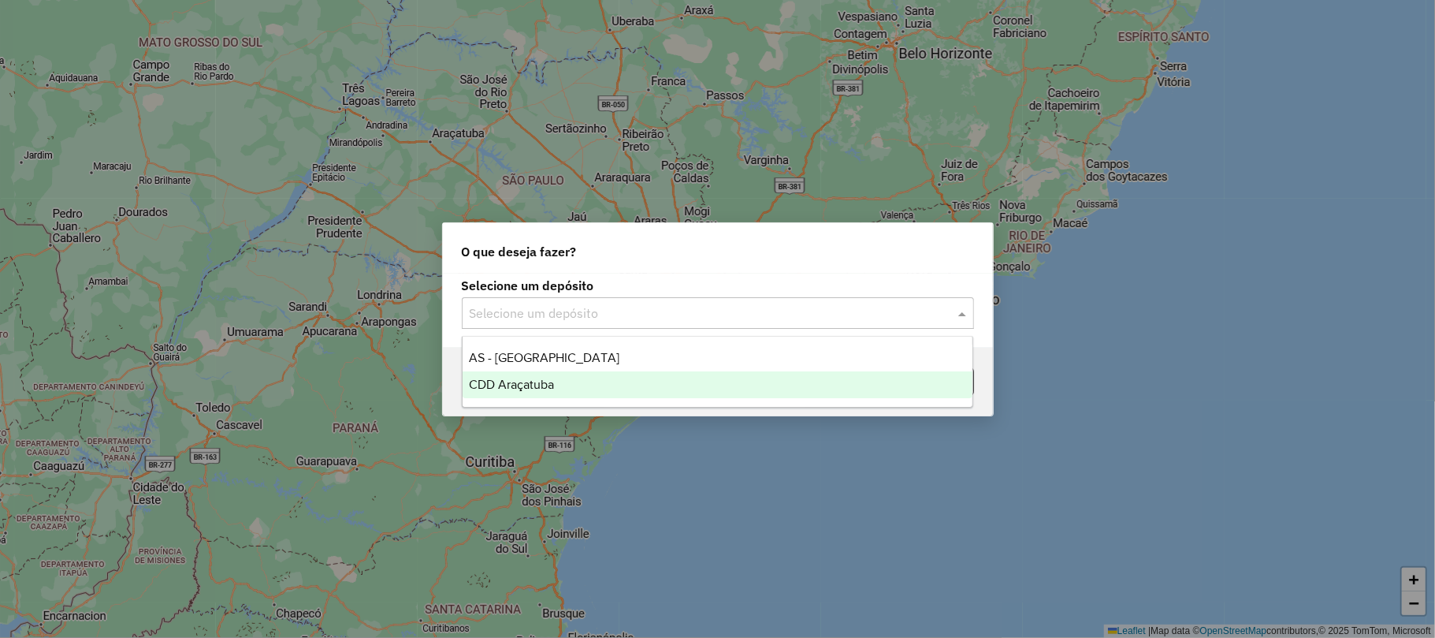
click at [539, 380] on span "CDD Araçatuba" at bounding box center [511, 384] width 85 height 13
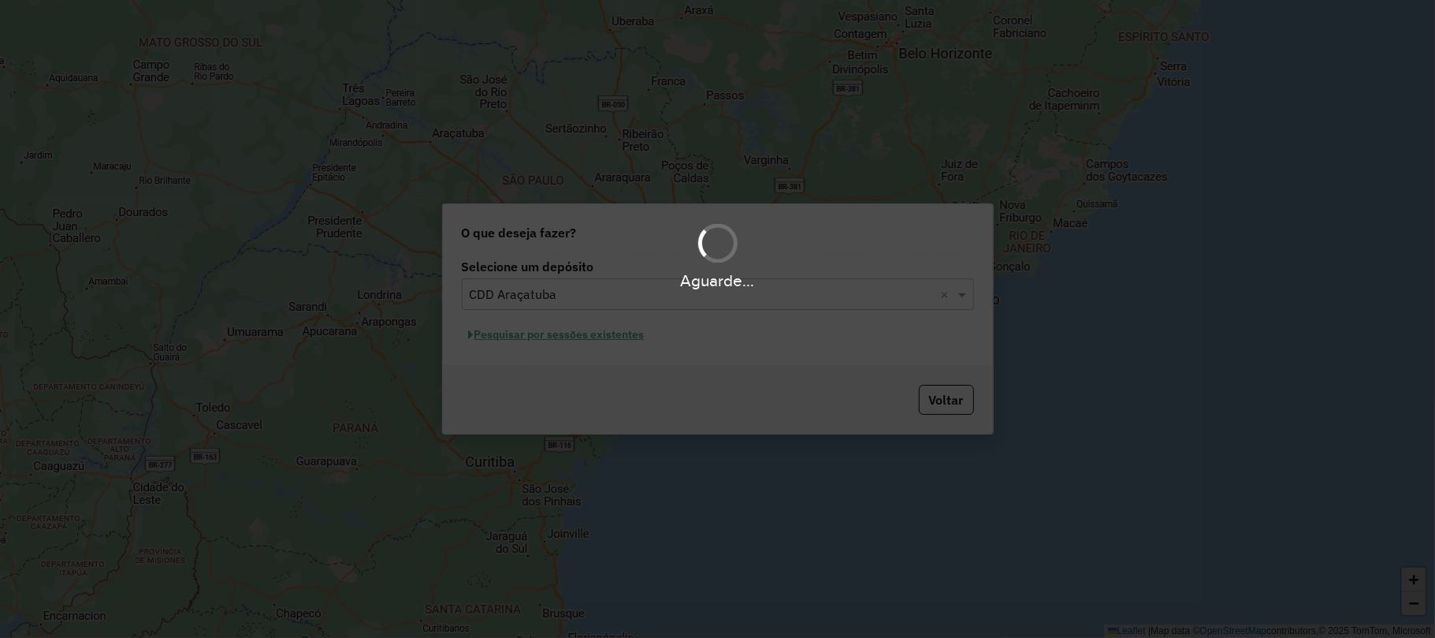
click at [556, 348] on hb-app "Aguarde... Pop-up bloqueado! Seu navegador bloqueou automáticamente a abertura …" at bounding box center [717, 319] width 1435 height 638
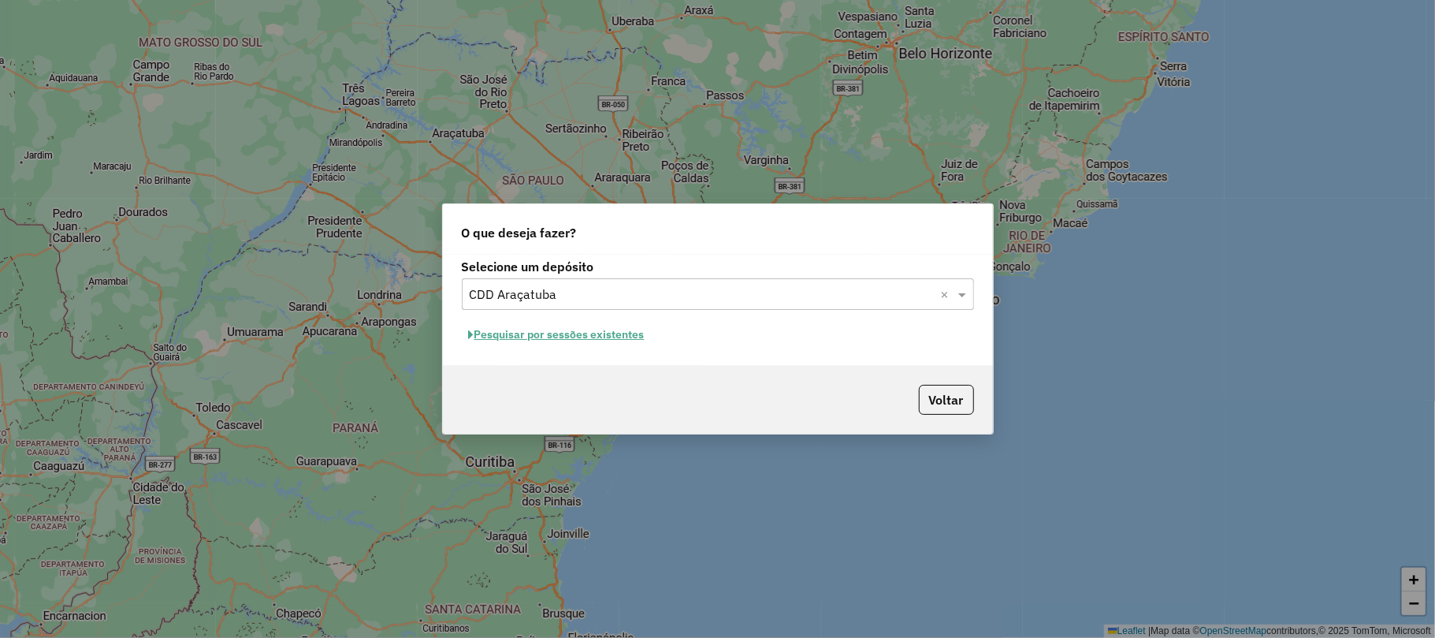
click at [544, 332] on button "Pesquisar por sessões existentes" at bounding box center [557, 334] width 190 height 24
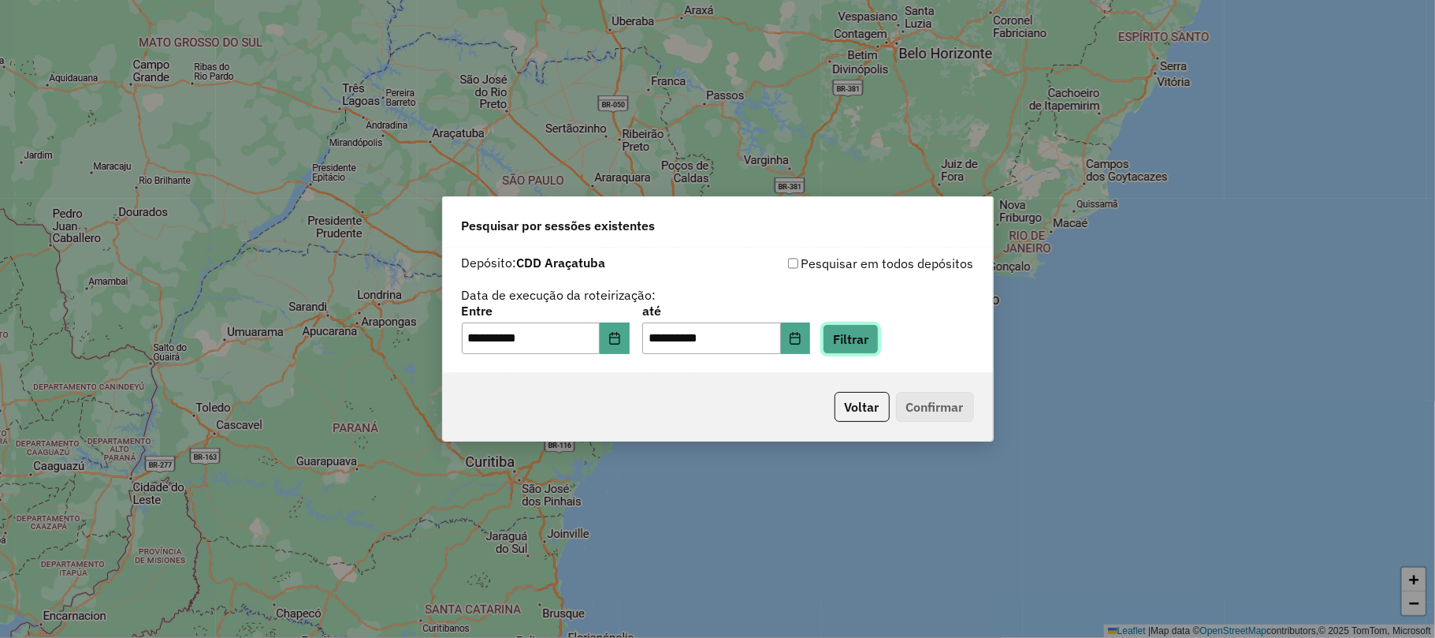
click at [850, 339] on button "Filtrar" at bounding box center [851, 339] width 56 height 30
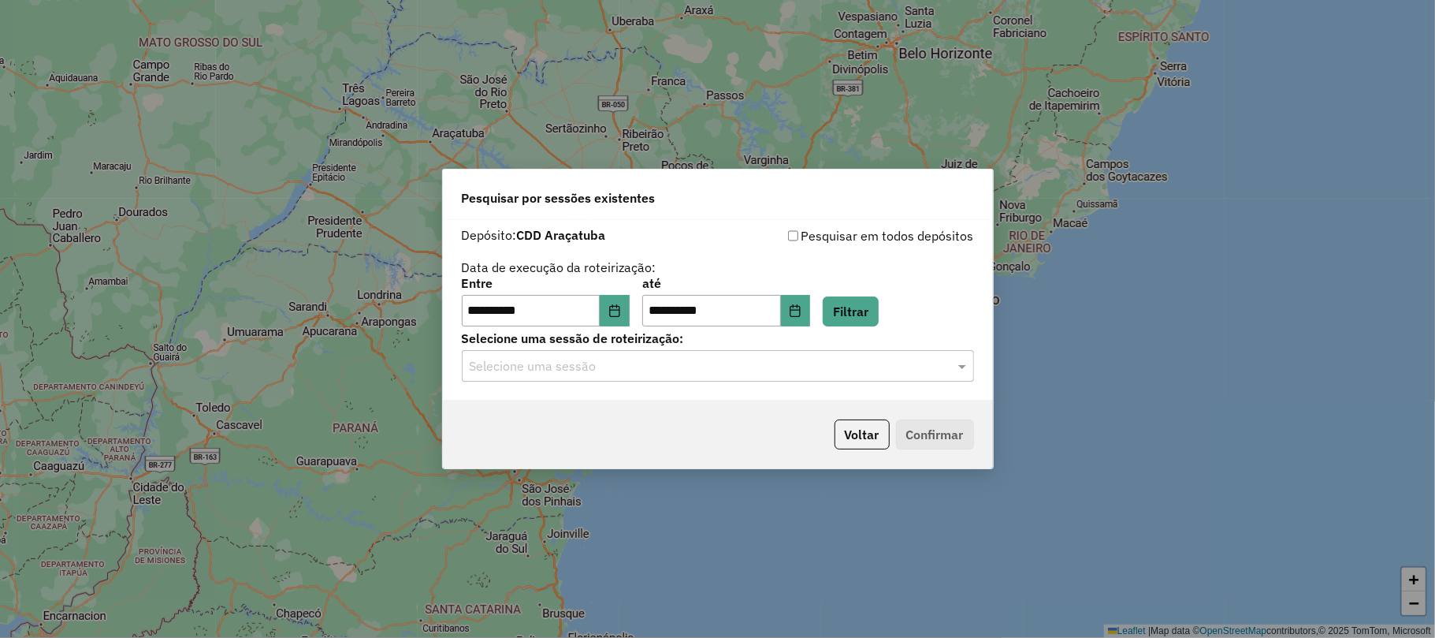
click at [645, 364] on input "text" at bounding box center [702, 366] width 465 height 19
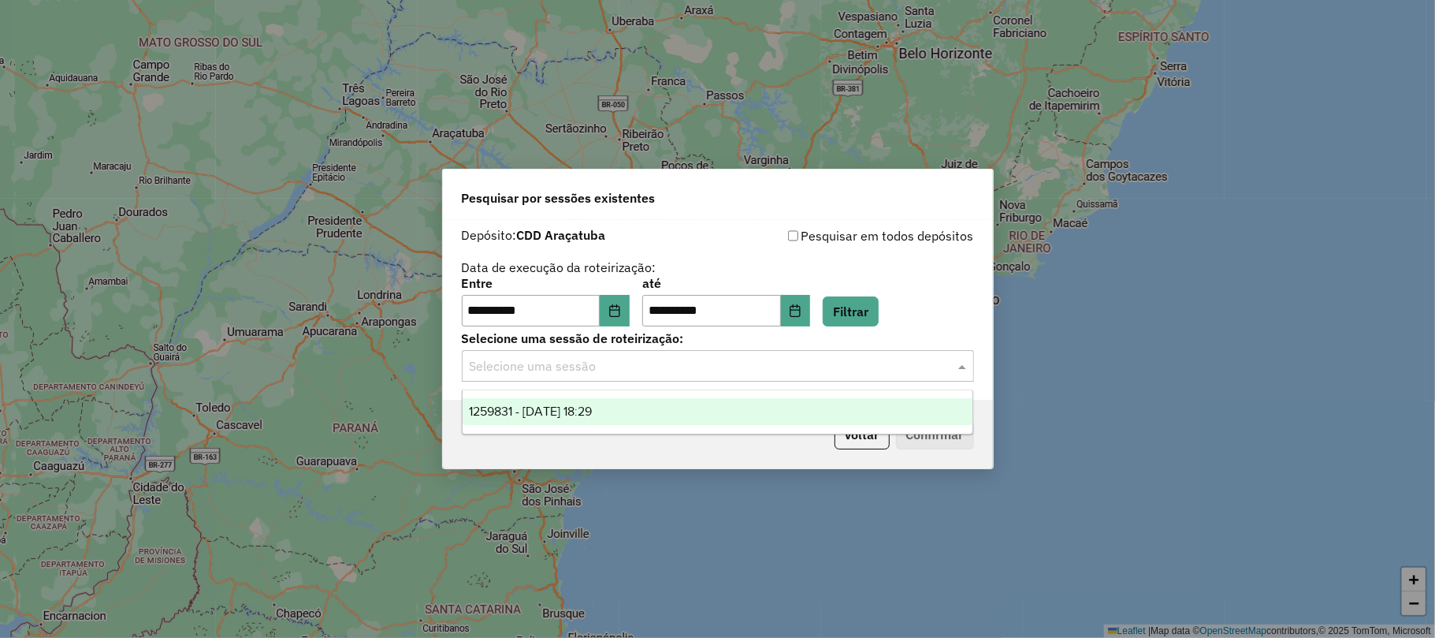
click at [592, 407] on span "1259831 - 05/09/2025 18:29" at bounding box center [530, 410] width 123 height 13
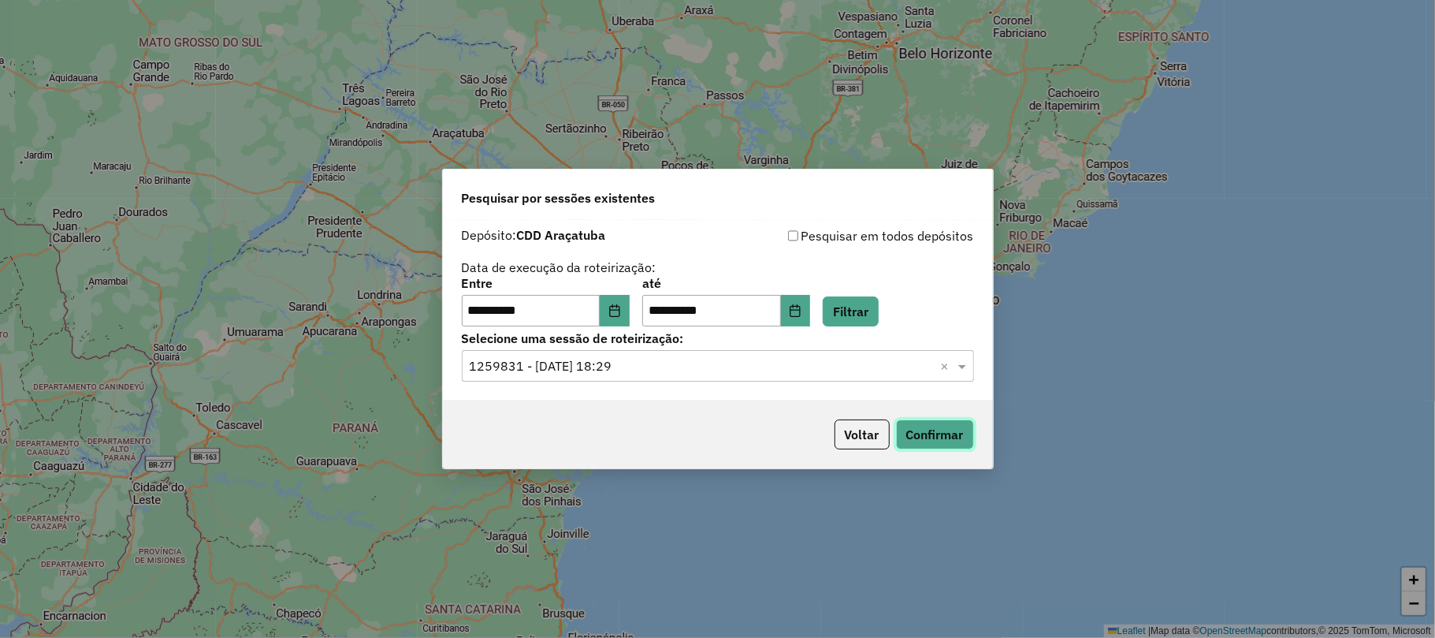
click at [908, 427] on button "Confirmar" at bounding box center [935, 434] width 78 height 30
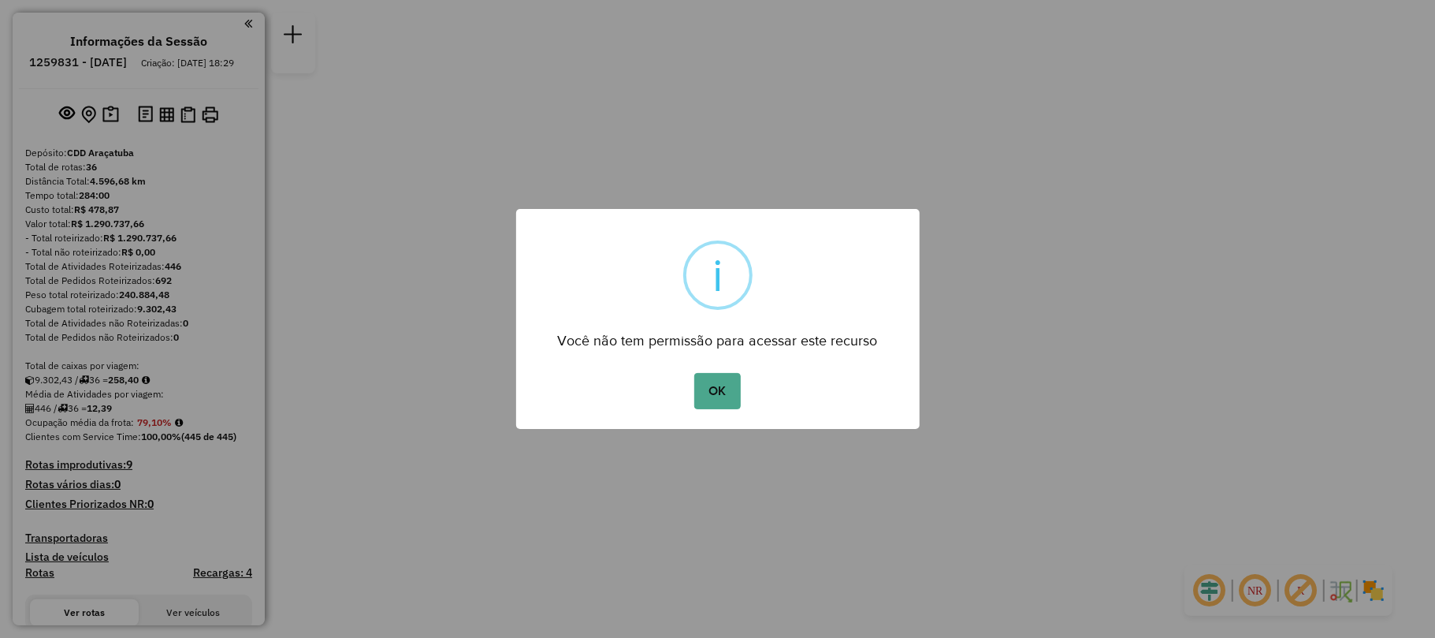
click at [758, 378] on div "OK No Cancel" at bounding box center [718, 391] width 404 height 44
click at [745, 381] on div "OK No Cancel" at bounding box center [718, 391] width 404 height 44
click at [729, 382] on button "OK" at bounding box center [717, 391] width 47 height 36
